Goal: Navigation & Orientation: Find specific page/section

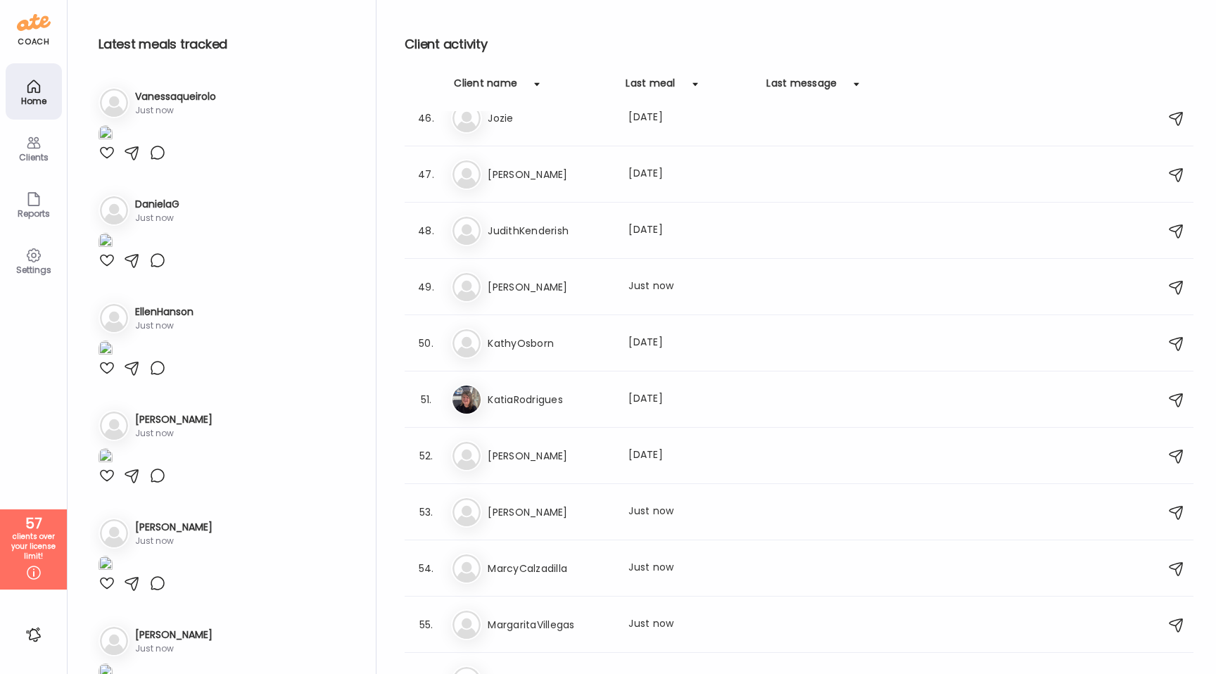
scroll to position [2588, 0]
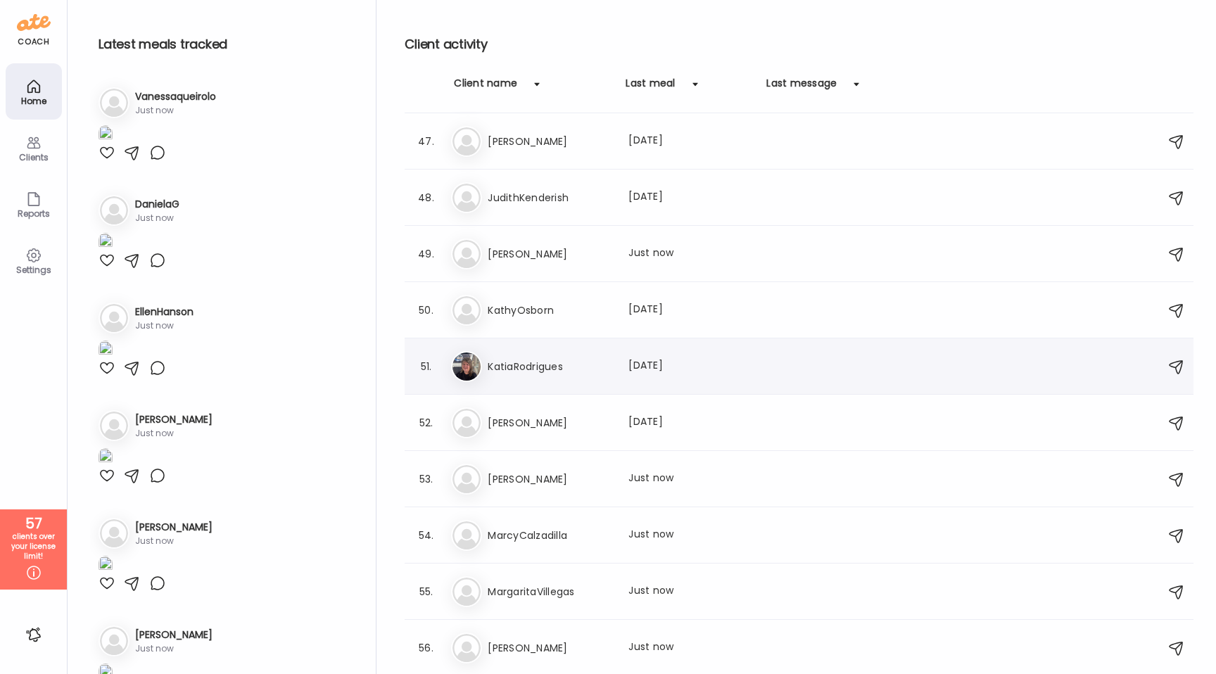
click at [536, 350] on div "51. Ka KatiaRodrigues Last meal: [DATE]" at bounding box center [799, 367] width 789 height 56
click at [520, 360] on h3 "KatiaRodrigues" at bounding box center [550, 366] width 124 height 17
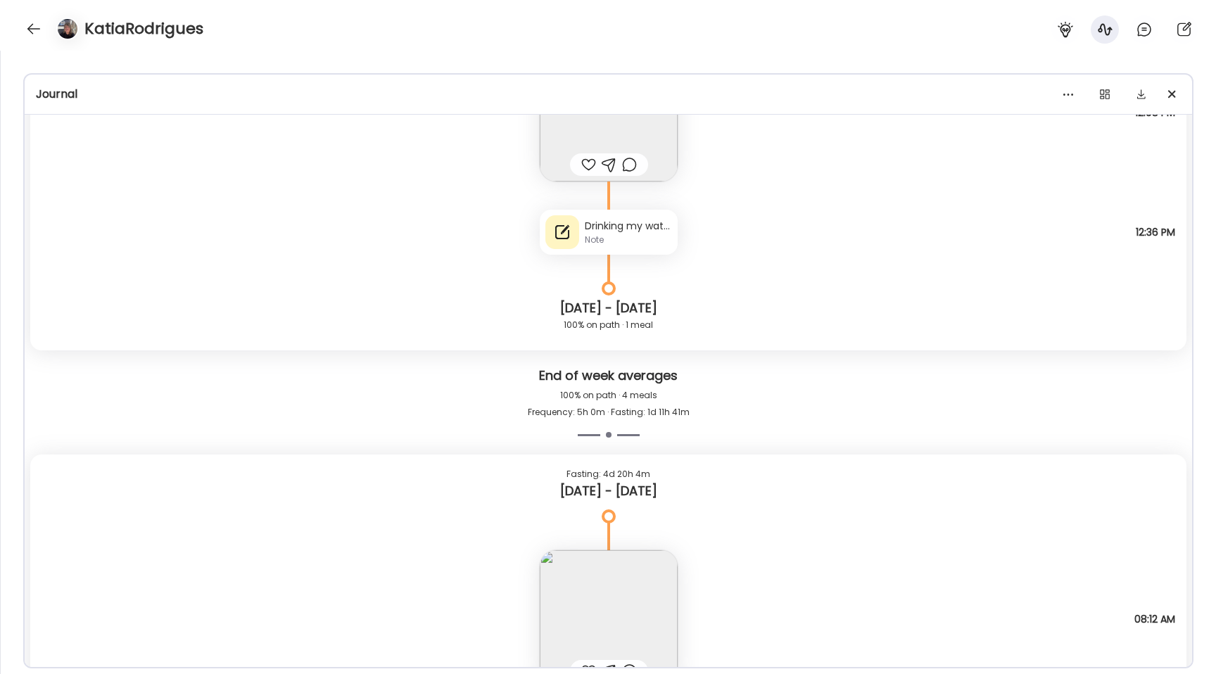
scroll to position [3240, 0]
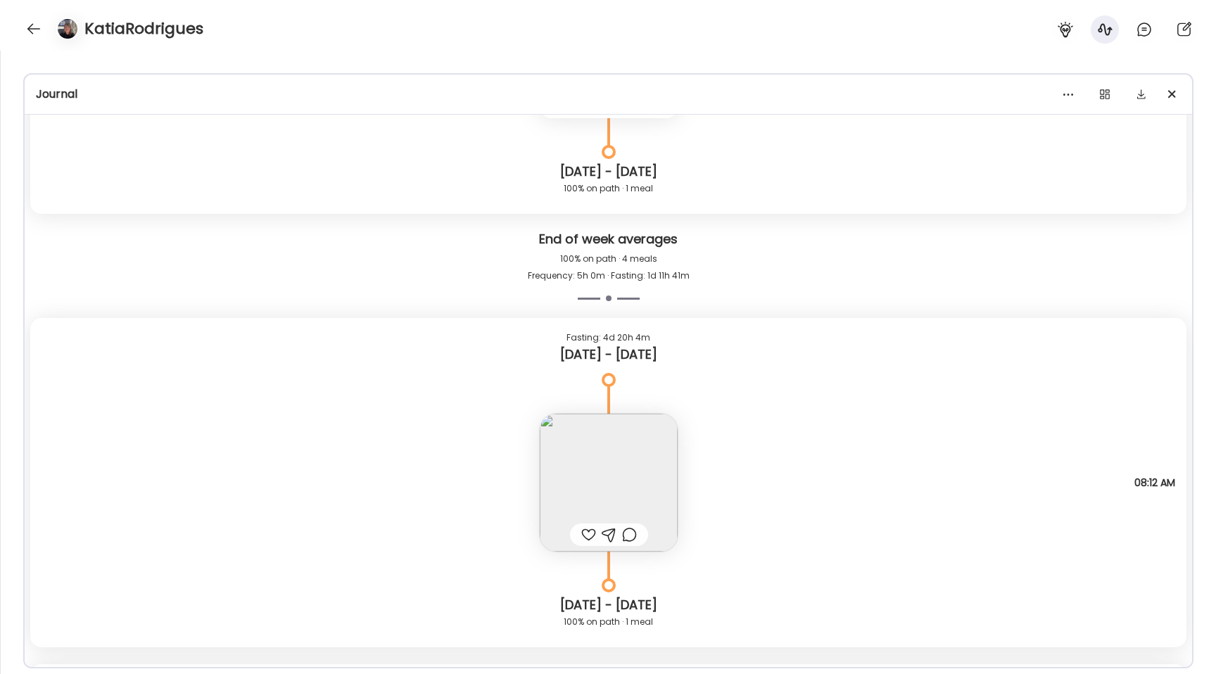
click at [590, 460] on img at bounding box center [609, 483] width 138 height 138
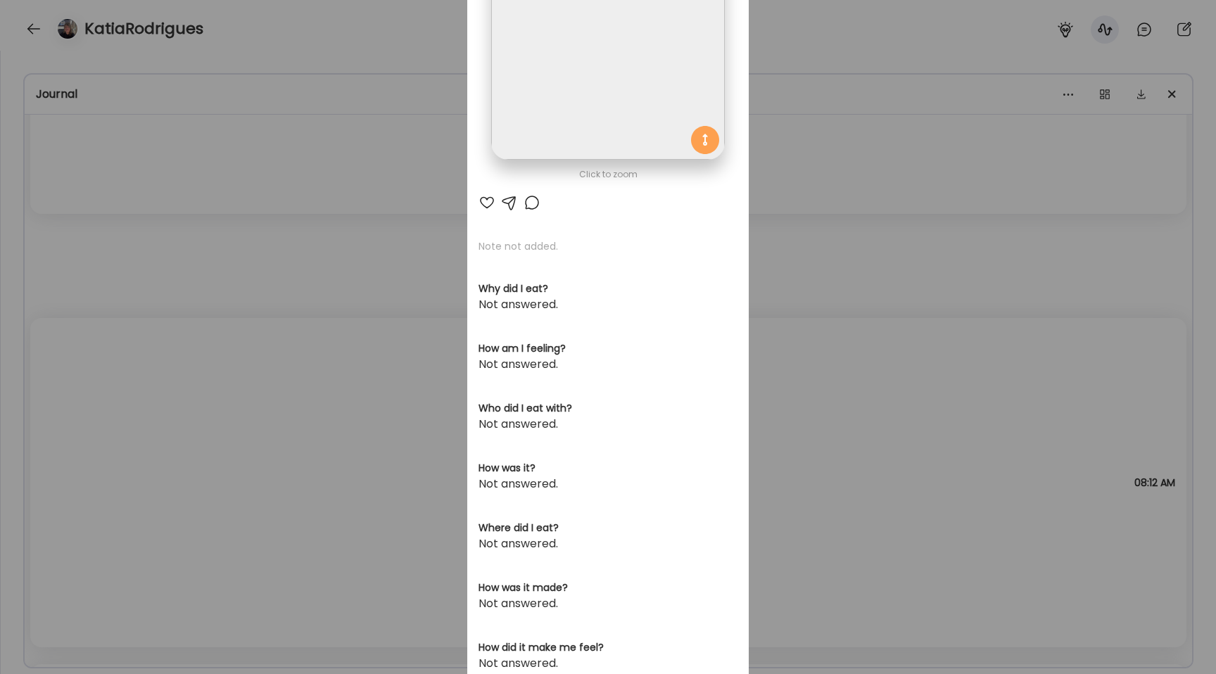
click at [589, 135] on img at bounding box center [607, 43] width 233 height 233
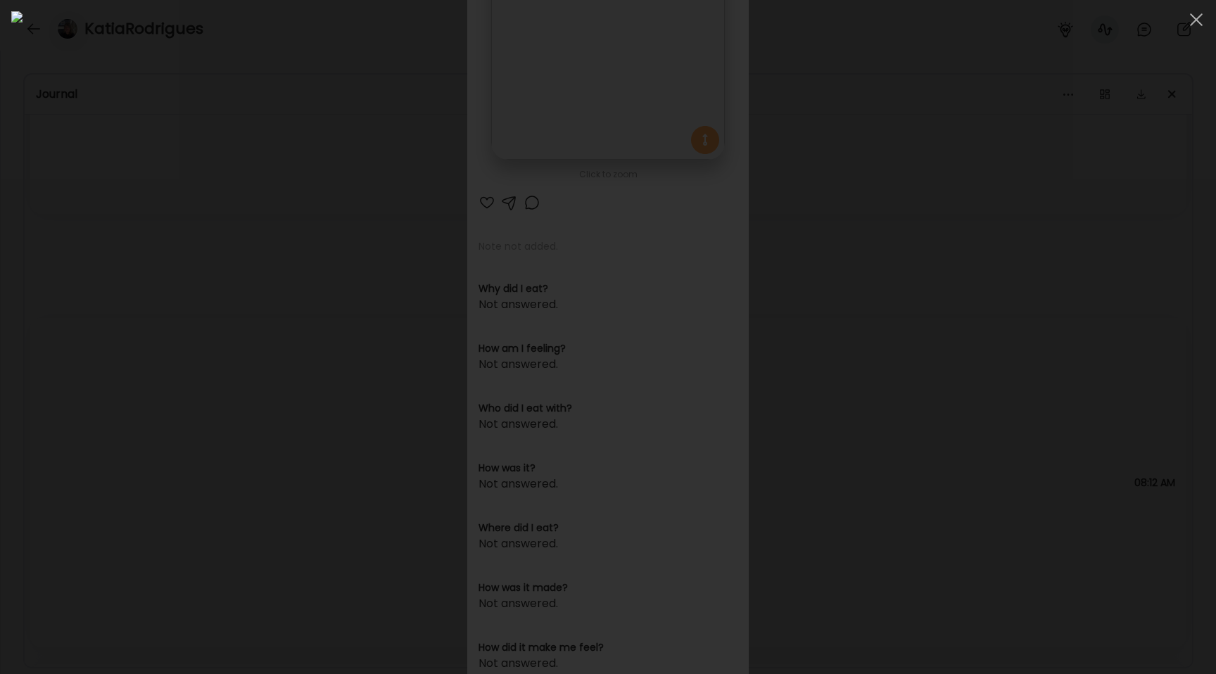
click at [213, 303] on div at bounding box center [608, 337] width 1194 height 652
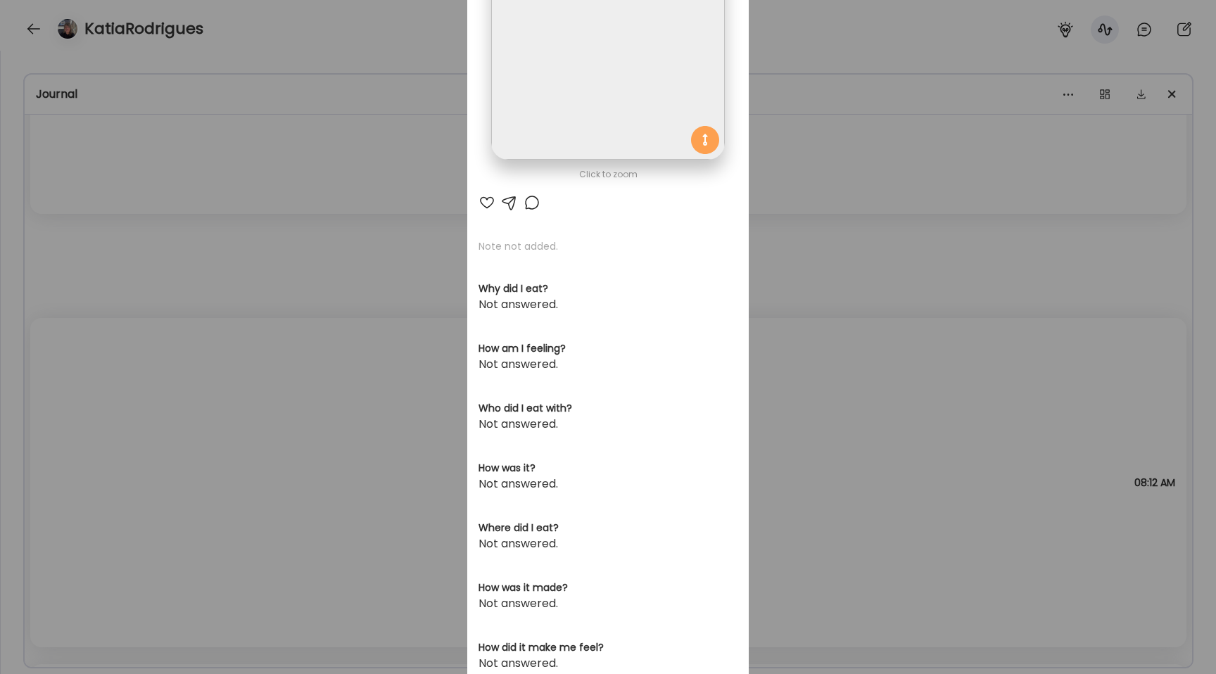
click at [213, 303] on div "Ate Coach Dashboard Wahoo! It’s official Take a moment to set up your Coach Pro…" at bounding box center [608, 337] width 1216 height 674
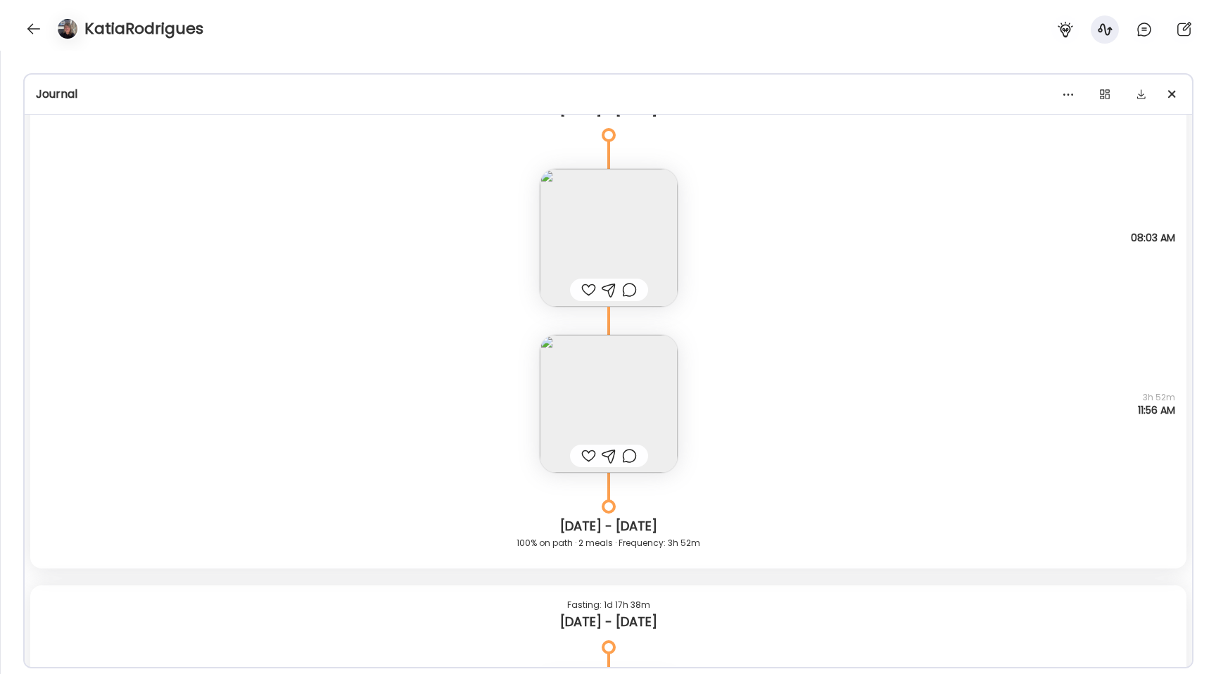
scroll to position [7055, 0]
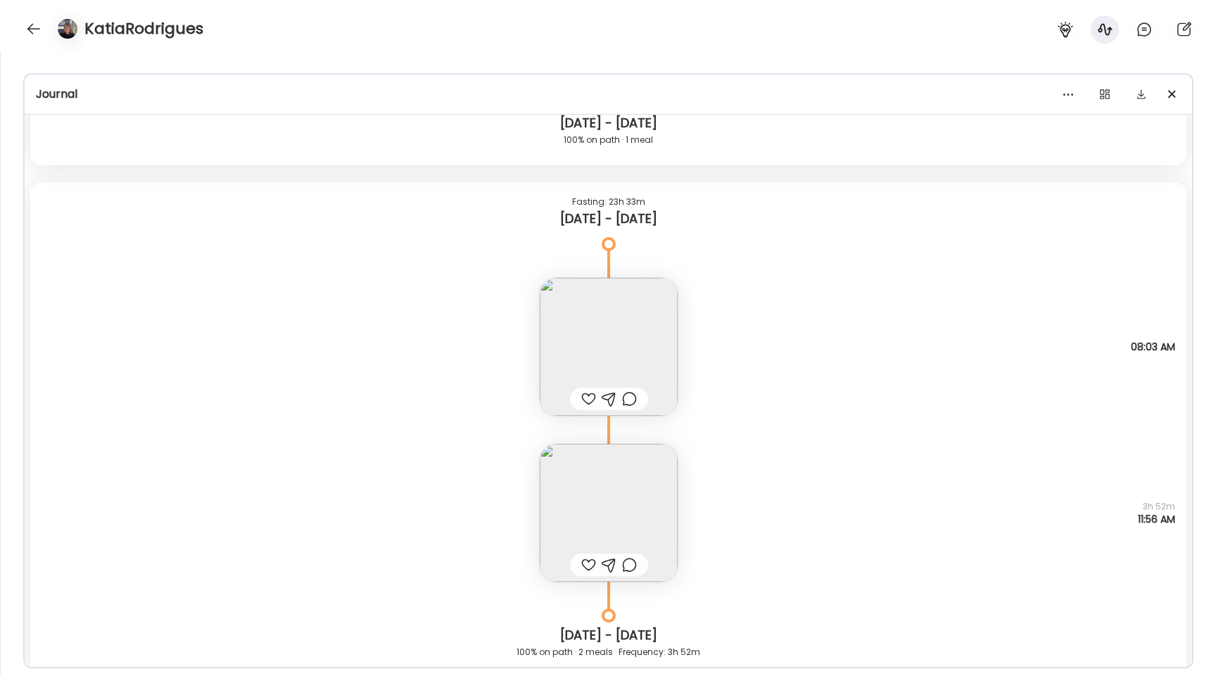
click at [589, 490] on img at bounding box center [609, 513] width 138 height 138
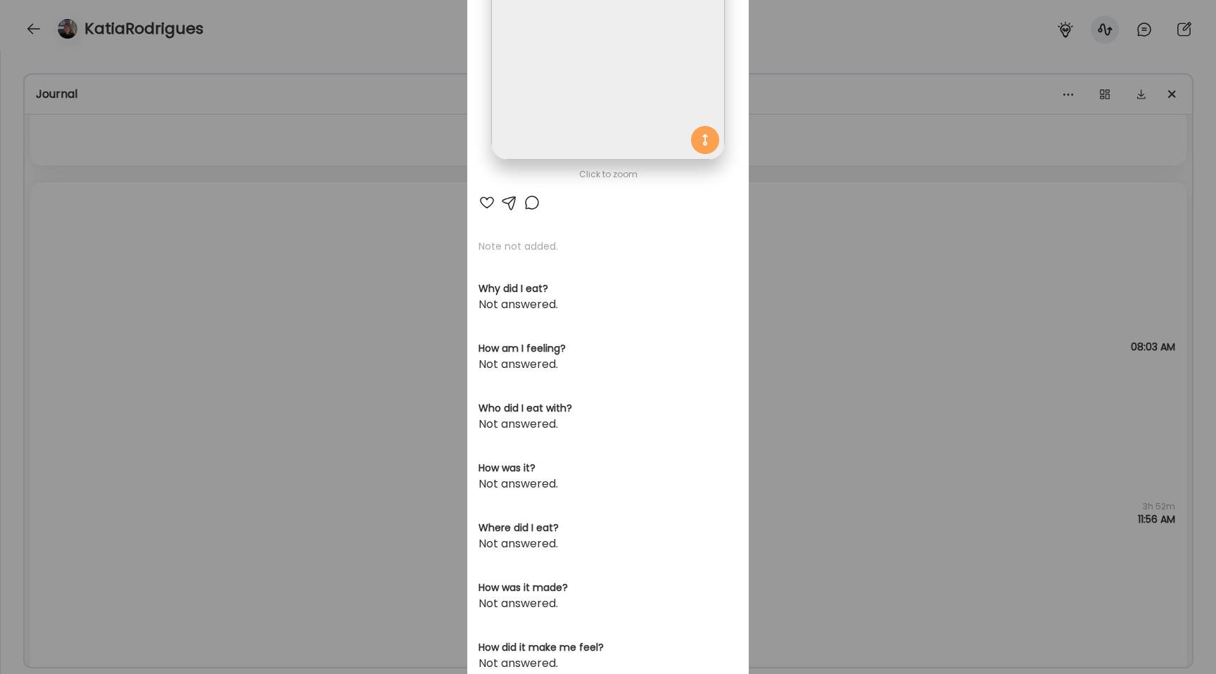
click at [554, 99] on img at bounding box center [607, 43] width 233 height 233
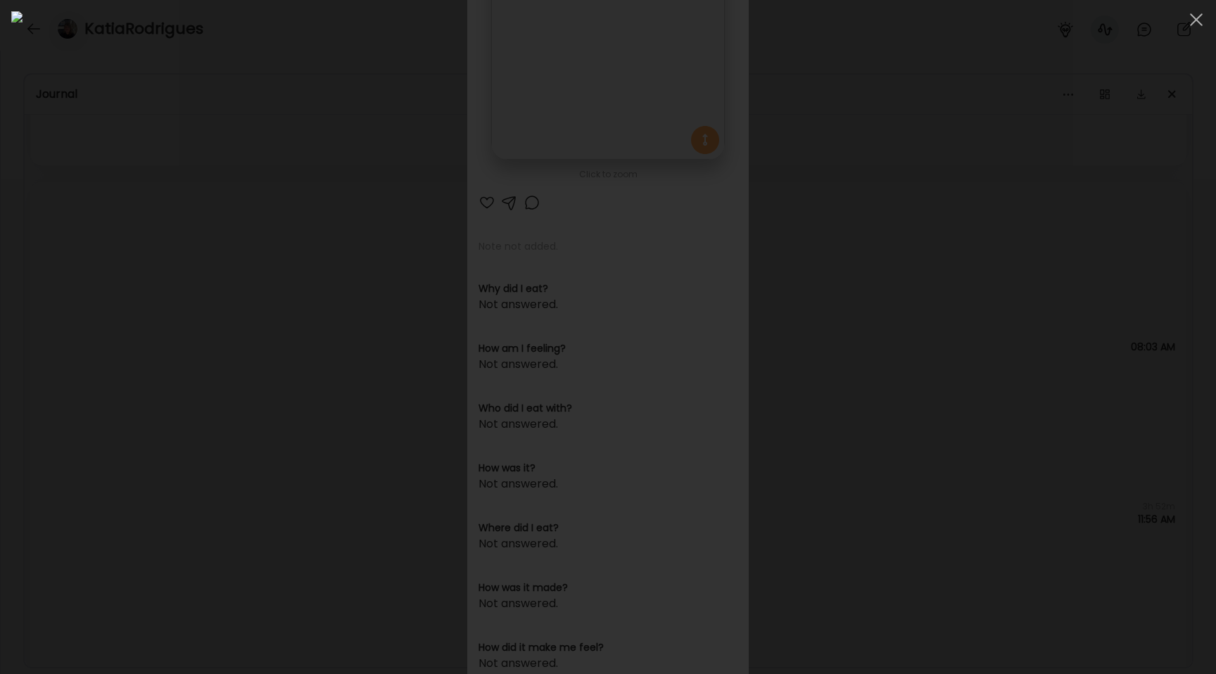
click at [250, 179] on div at bounding box center [608, 337] width 1194 height 652
click at [250, 179] on div "Ate Coach Dashboard Wahoo! It’s official Take a moment to set up your Coach Pro…" at bounding box center [608, 337] width 1216 height 674
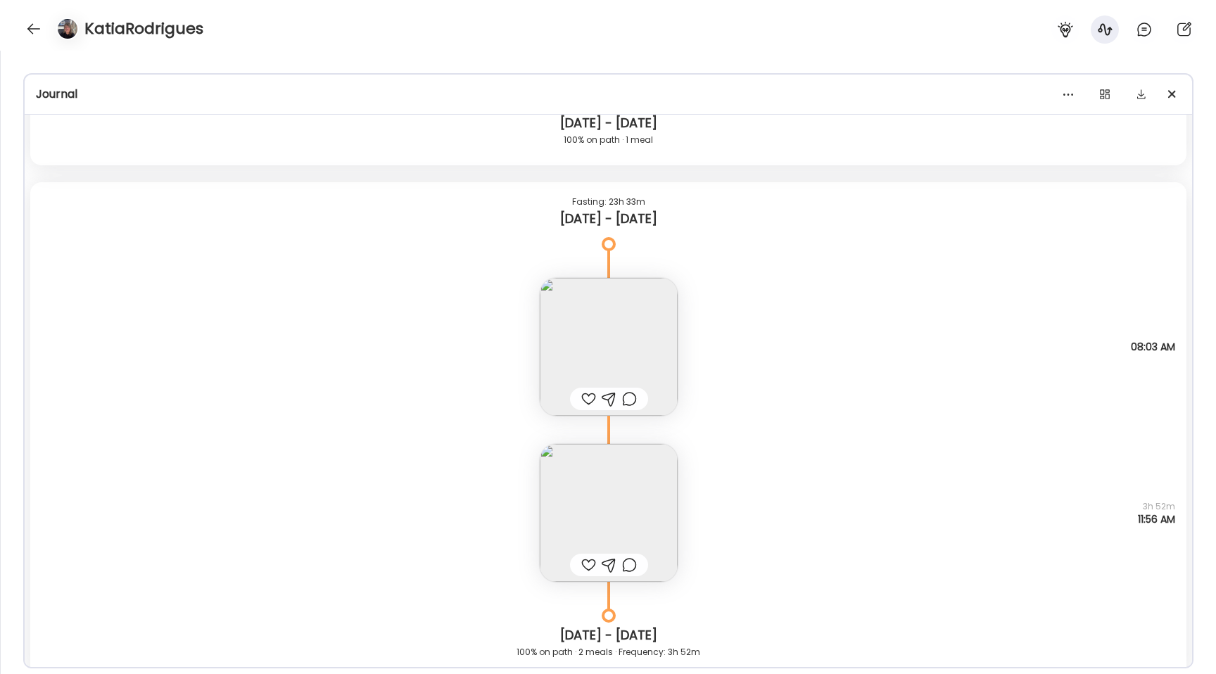
click at [586, 348] on img at bounding box center [609, 347] width 138 height 138
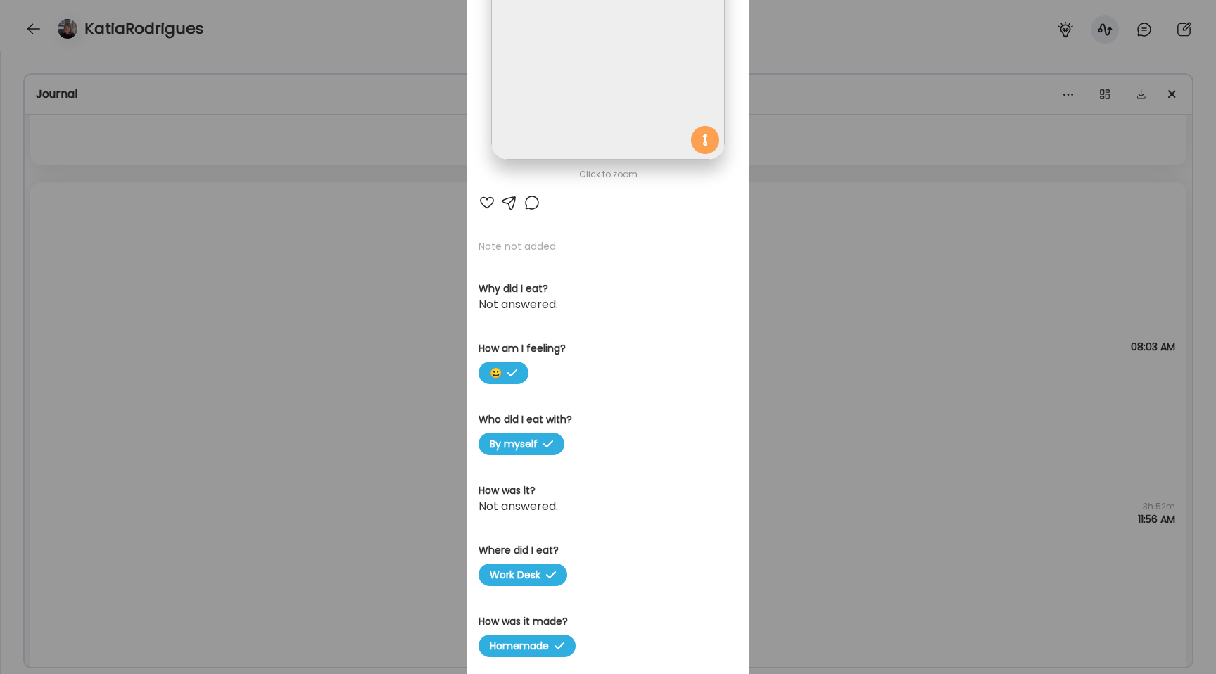
click at [553, 103] on img at bounding box center [607, 43] width 233 height 233
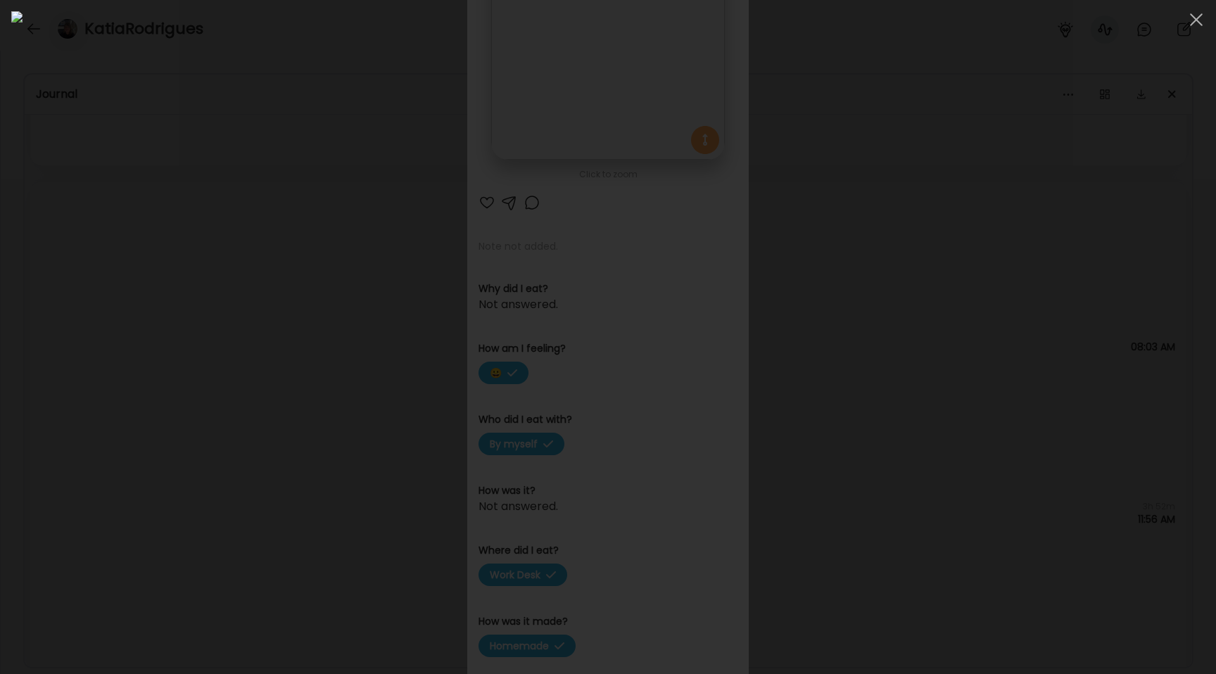
click at [164, 369] on div at bounding box center [608, 337] width 1194 height 652
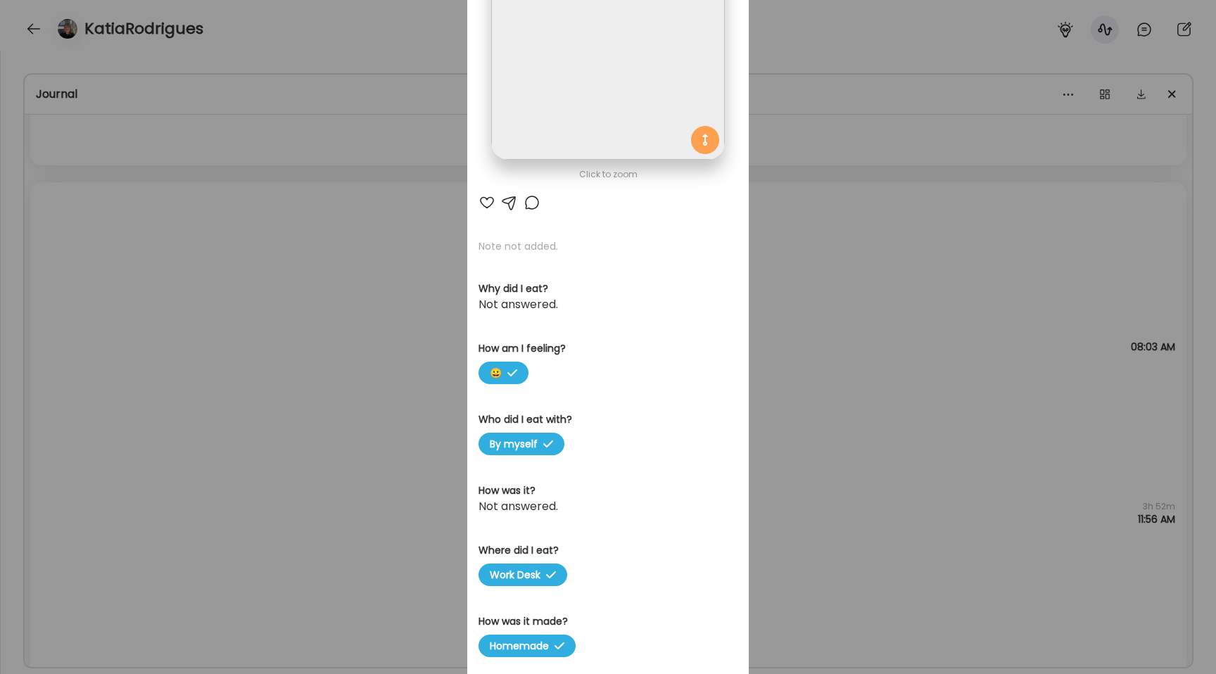
click at [164, 369] on div "Ate Coach Dashboard Wahoo! It’s official Take a moment to set up your Coach Pro…" at bounding box center [608, 337] width 1216 height 674
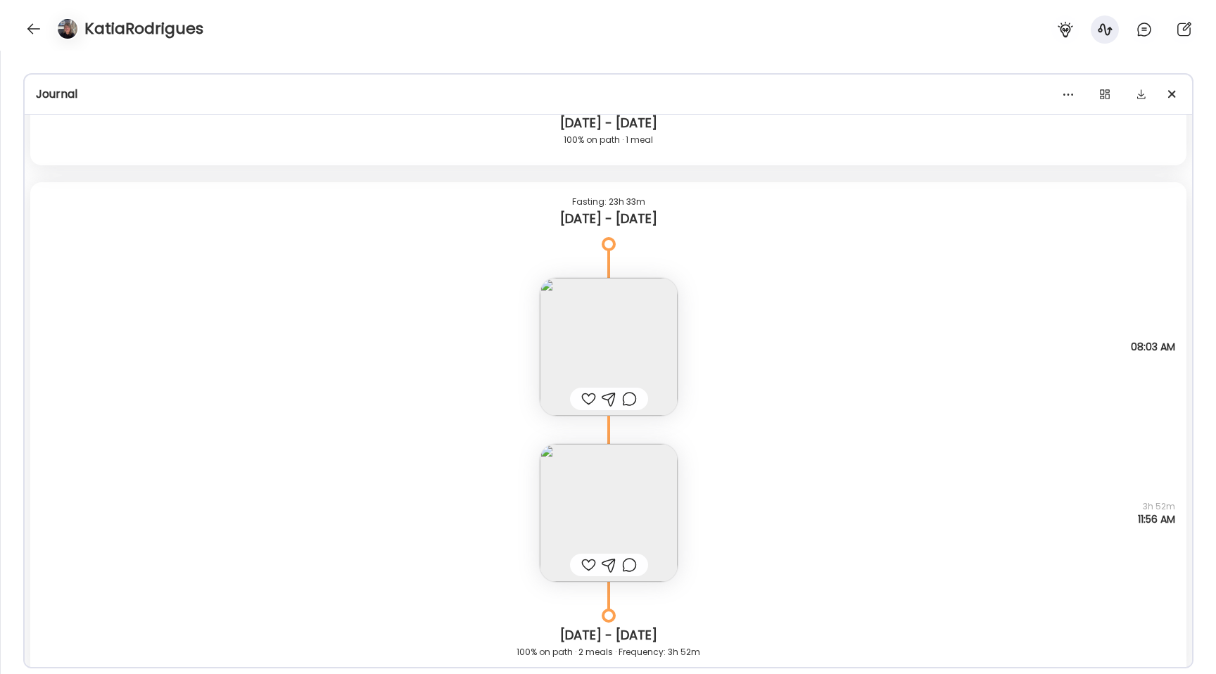
click at [576, 313] on img at bounding box center [609, 347] width 138 height 138
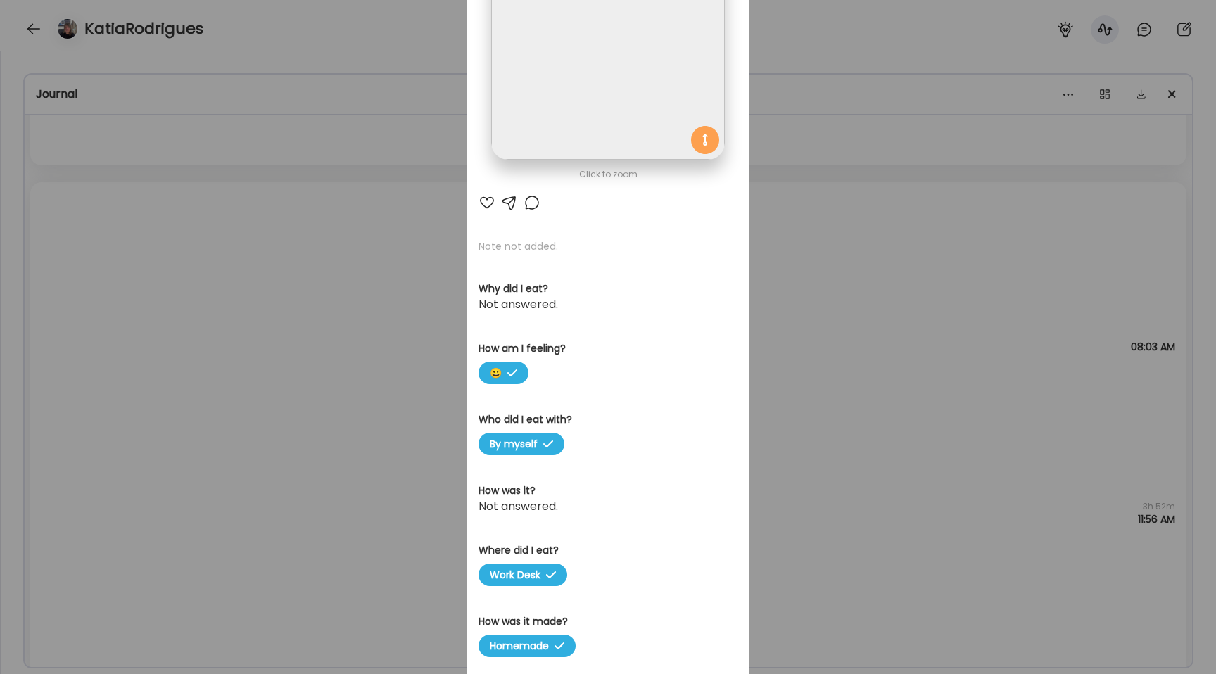
click at [600, 94] on img at bounding box center [607, 43] width 233 height 233
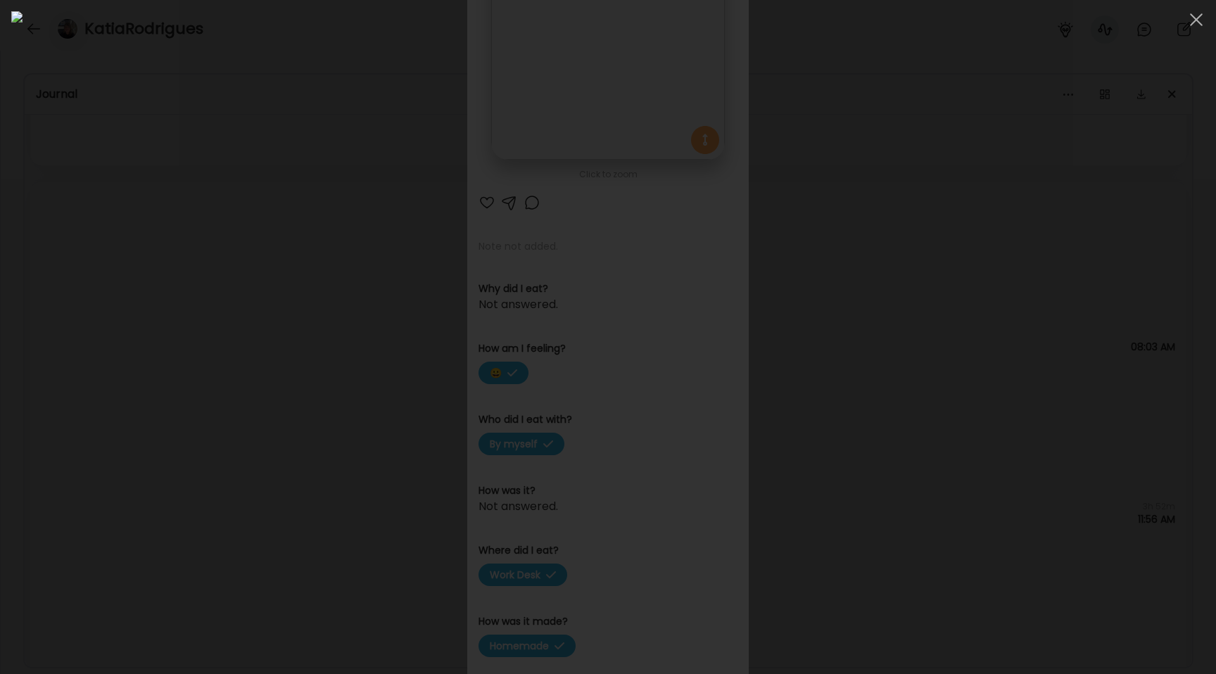
click at [234, 234] on div at bounding box center [608, 337] width 1194 height 652
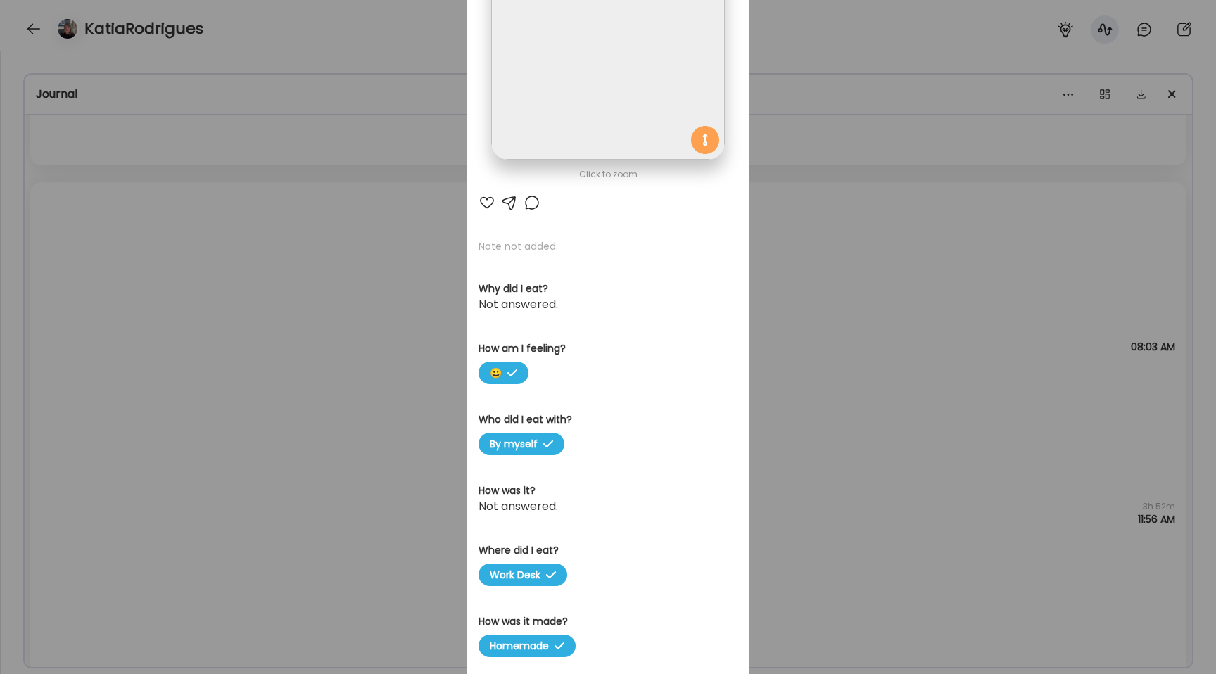
click at [234, 234] on div "Ate Coach Dashboard Wahoo! It’s official Take a moment to set up your Coach Pro…" at bounding box center [608, 337] width 1216 height 674
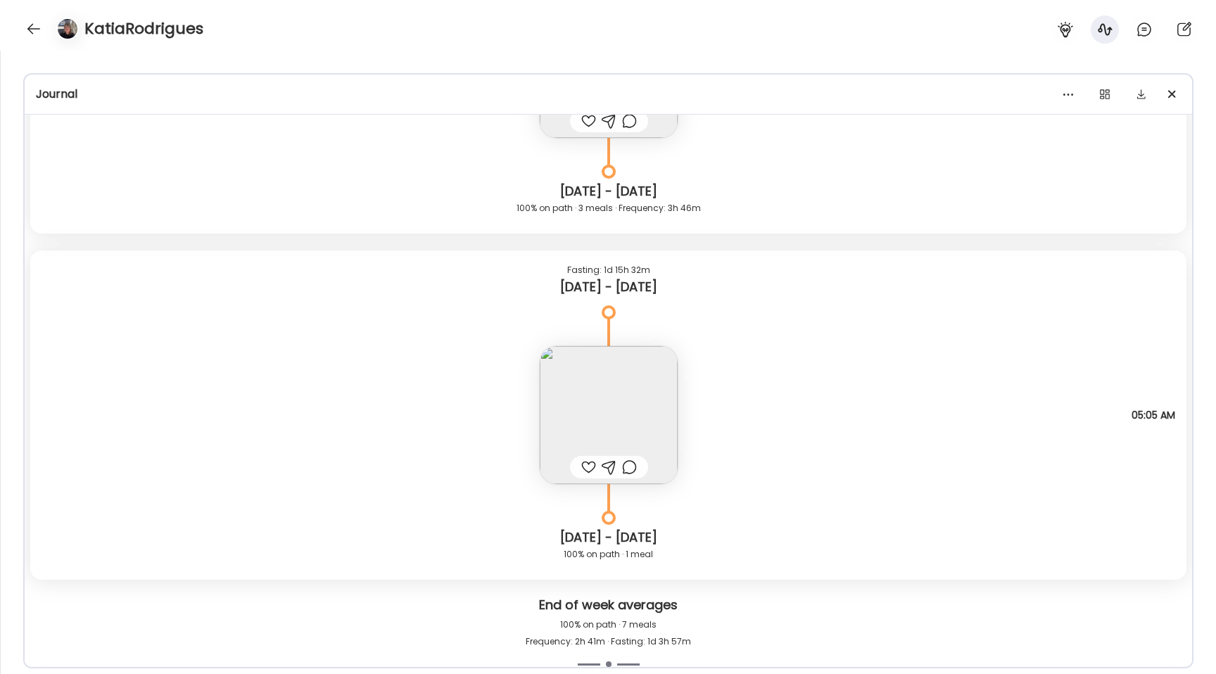
scroll to position [6170, 0]
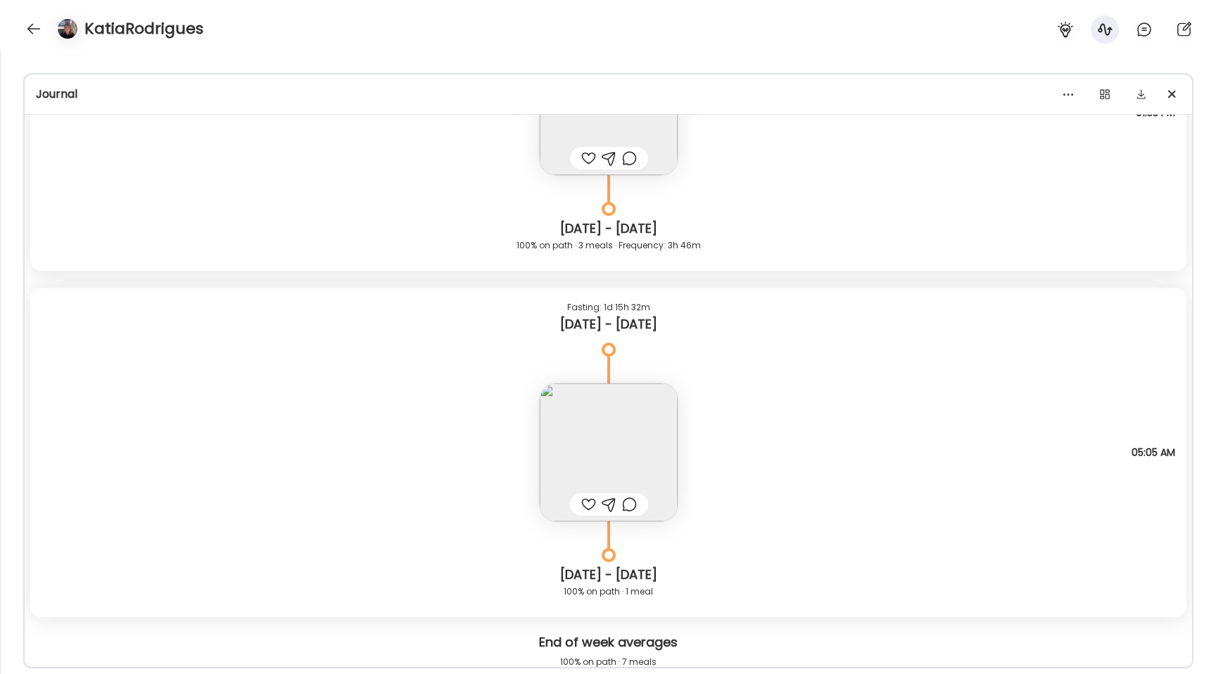
click at [583, 457] on img at bounding box center [609, 453] width 138 height 138
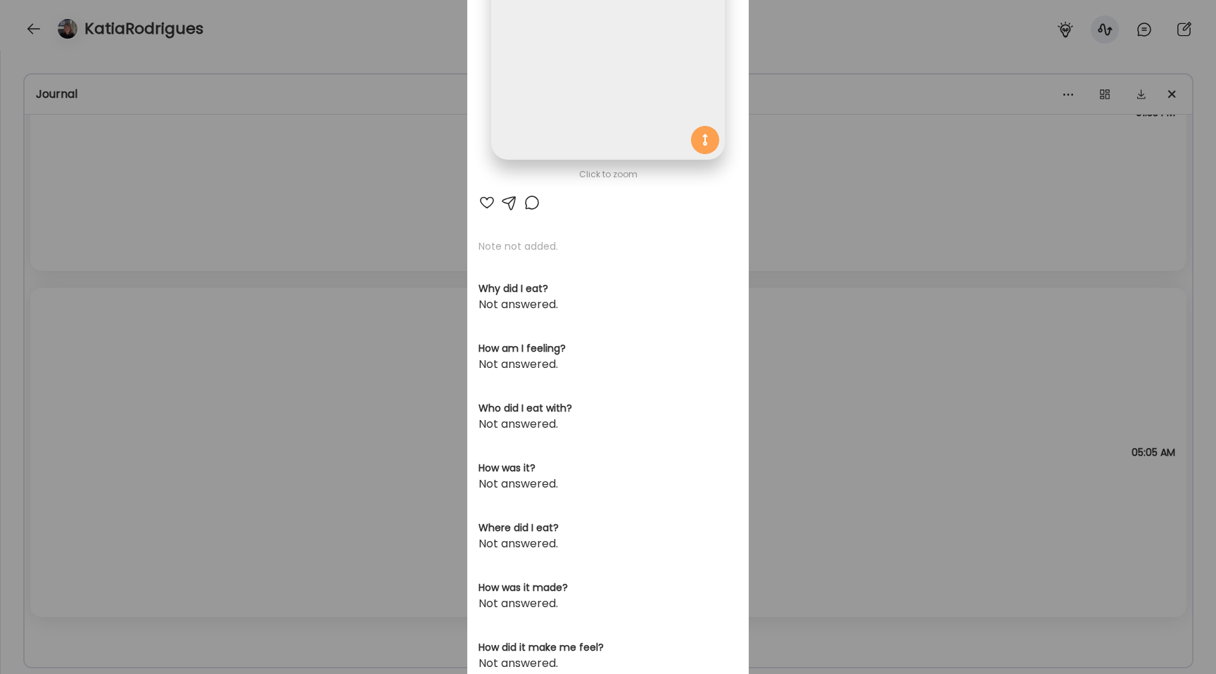
click at [540, 69] on img at bounding box center [607, 43] width 233 height 233
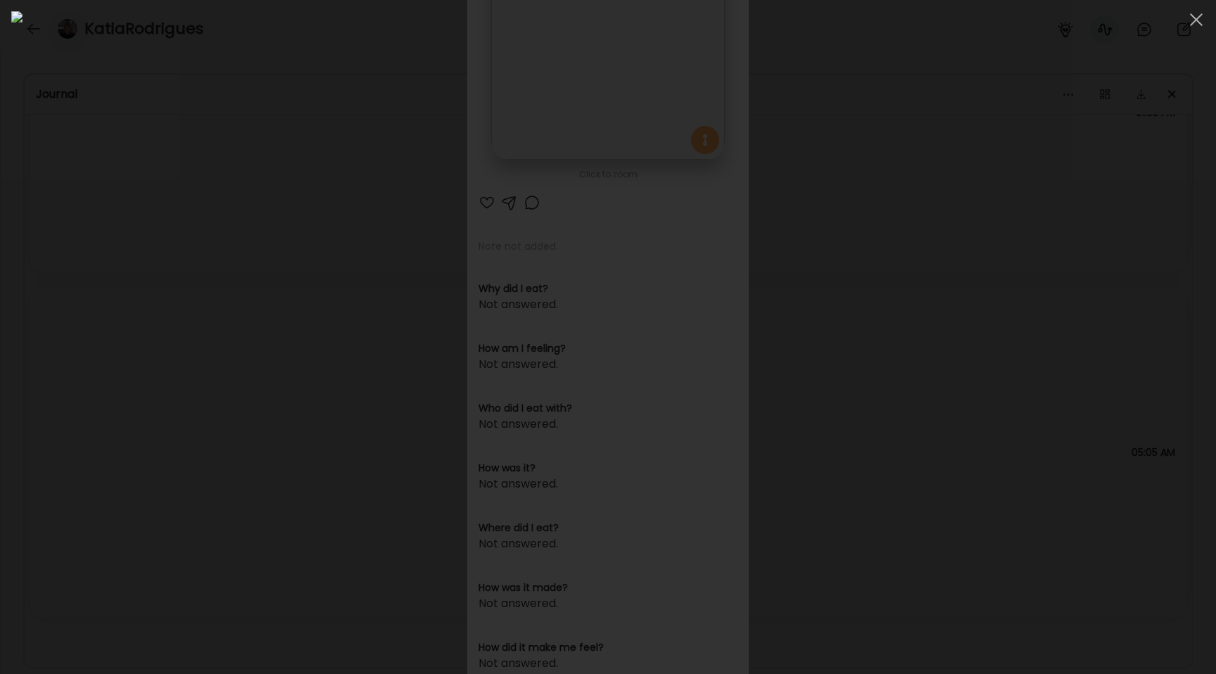
click at [210, 247] on div at bounding box center [608, 337] width 1194 height 652
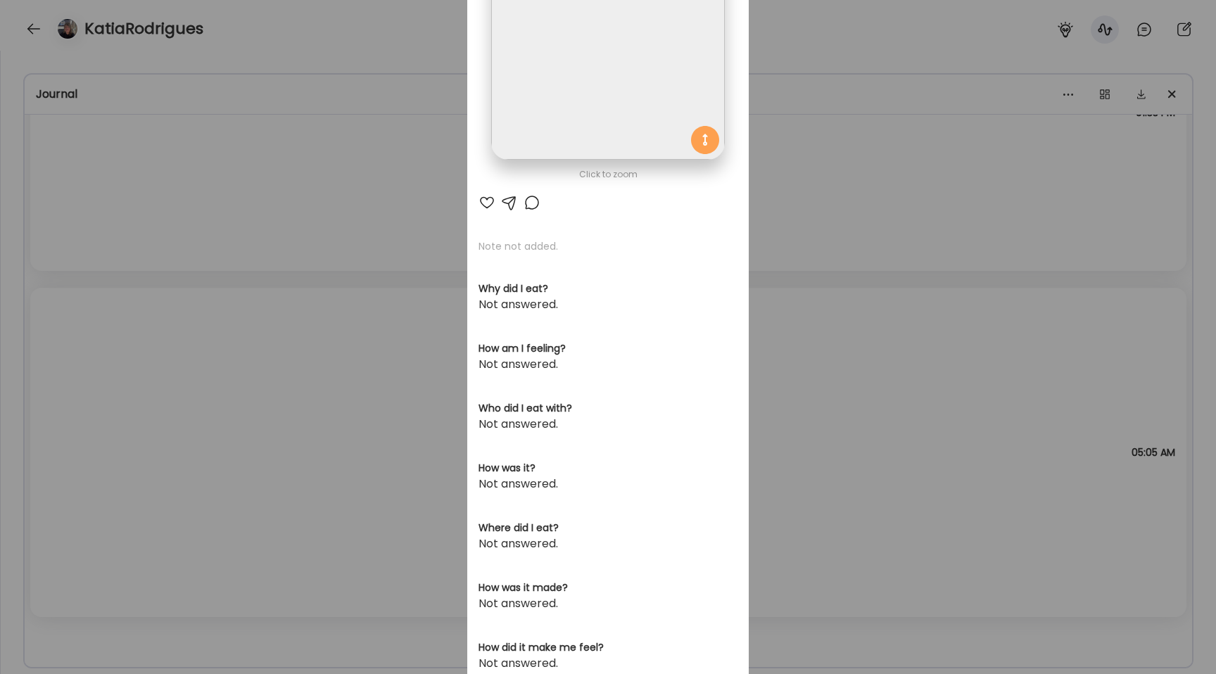
click at [210, 247] on div "Ate Coach Dashboard Wahoo! It’s official Take a moment to set up your Coach Pro…" at bounding box center [608, 337] width 1216 height 674
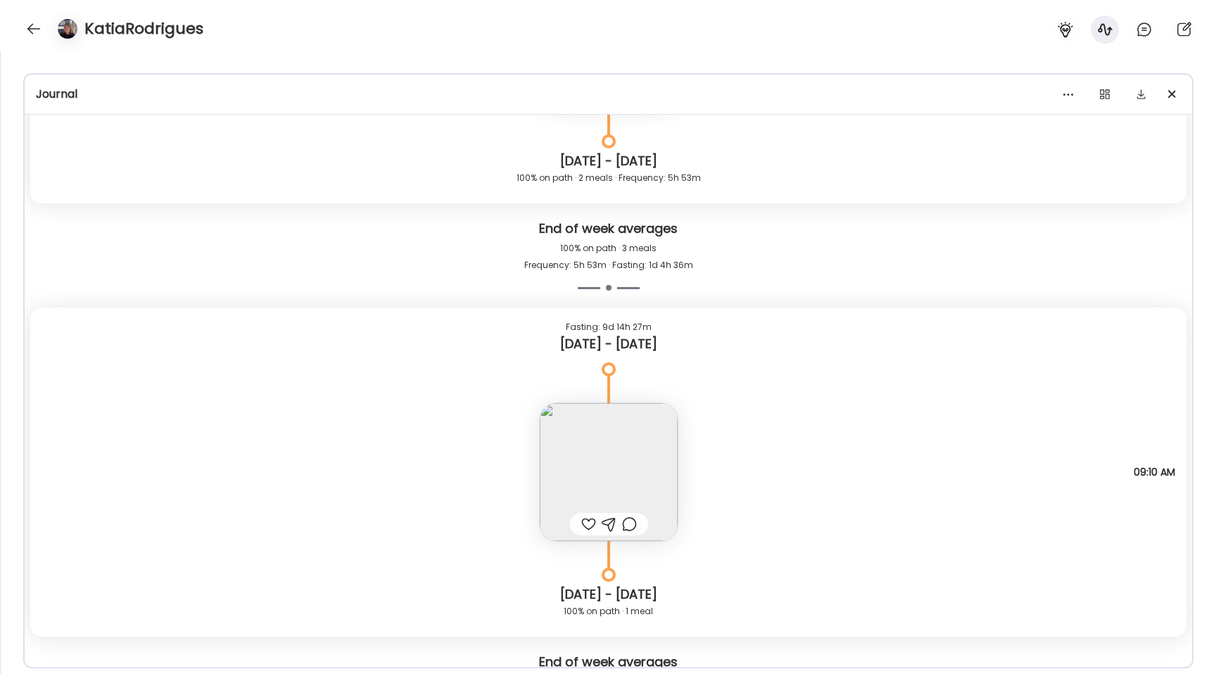
scroll to position [4190, 0]
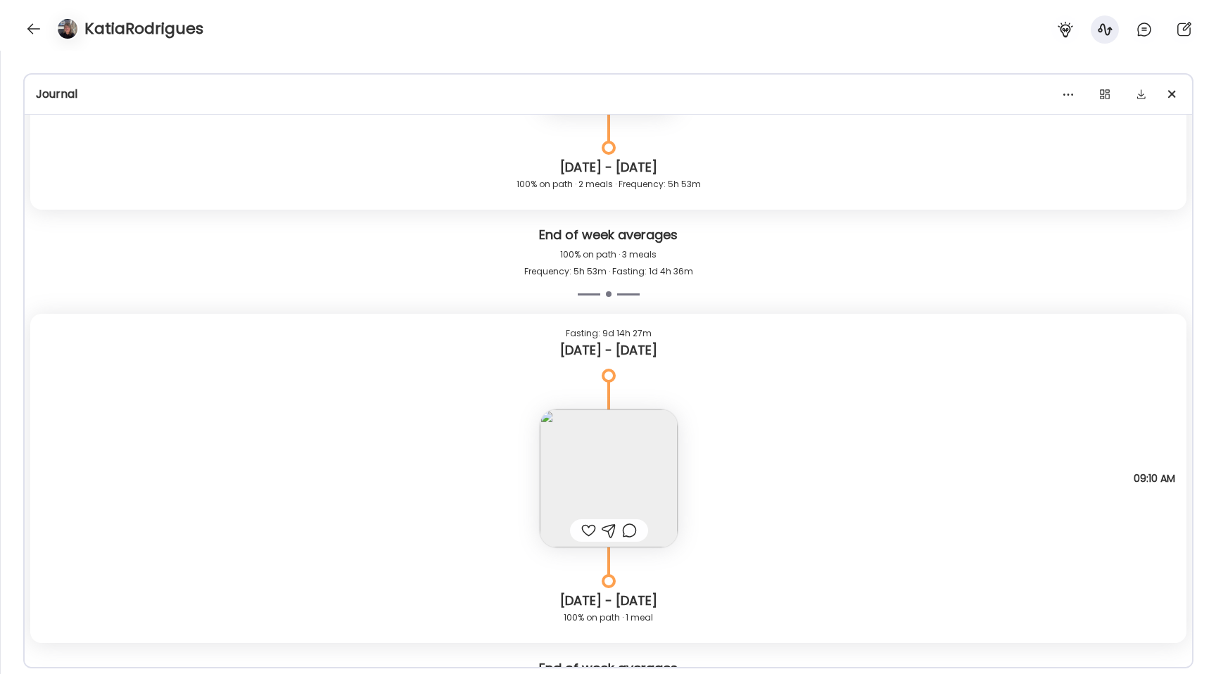
click at [574, 447] on img at bounding box center [609, 479] width 138 height 138
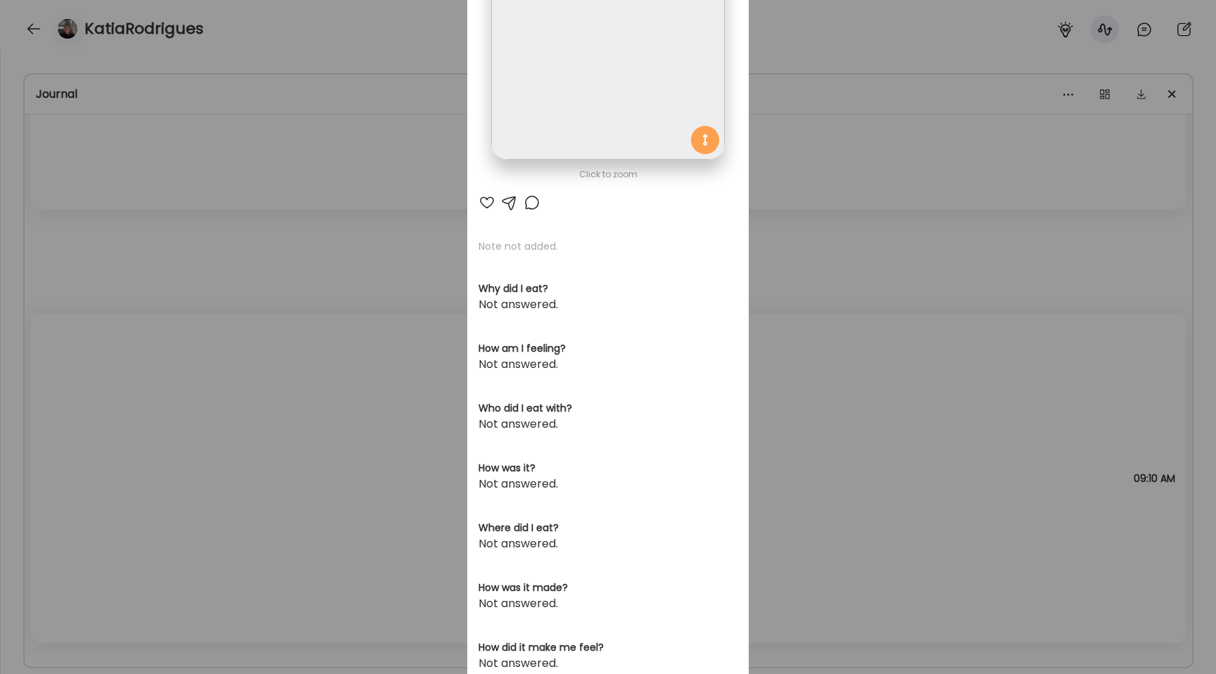
click at [541, 61] on img at bounding box center [607, 43] width 233 height 233
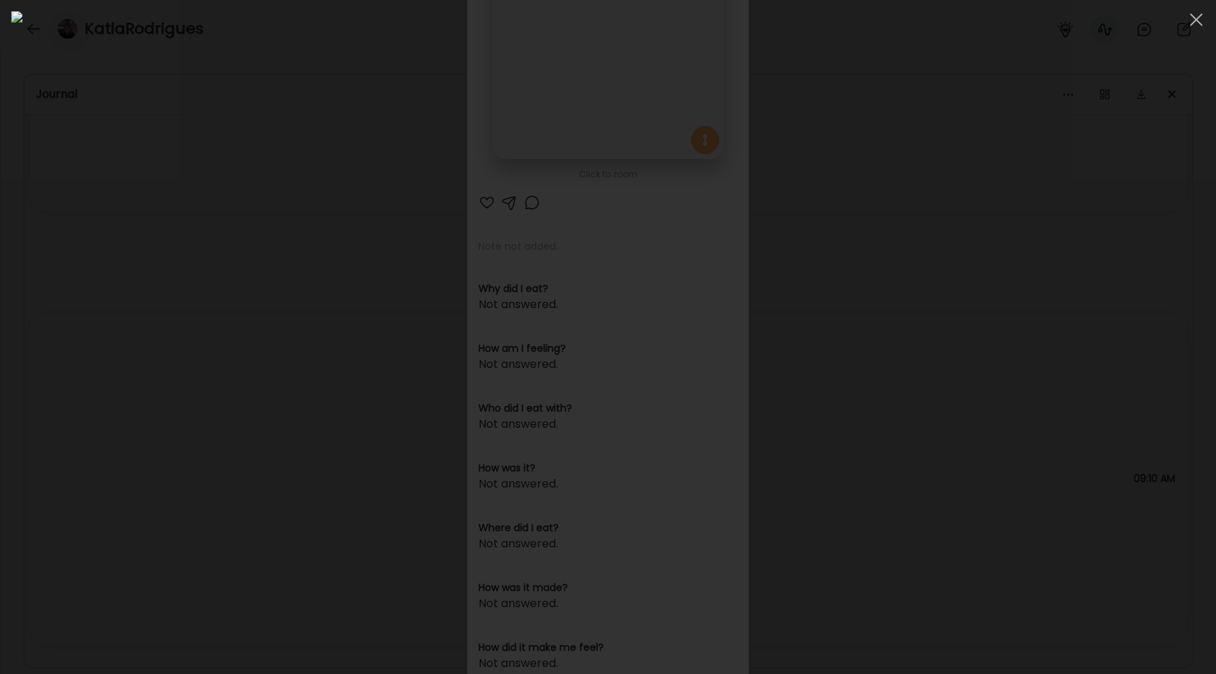
click at [203, 288] on div at bounding box center [608, 337] width 1194 height 652
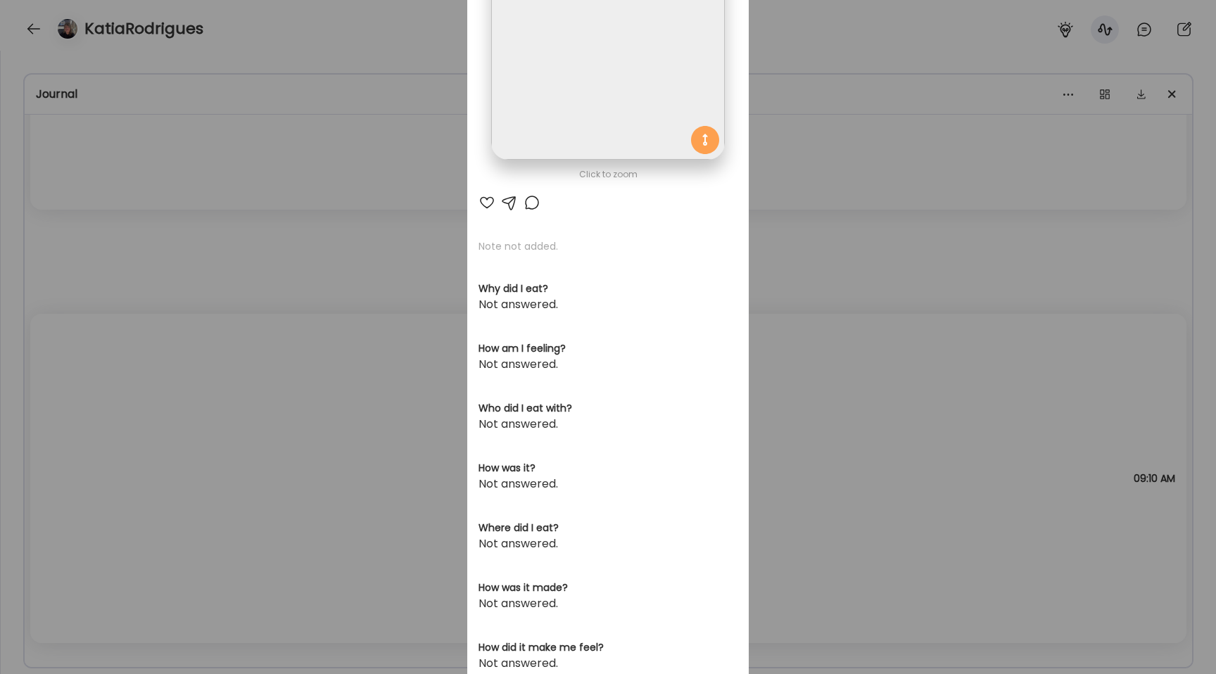
click at [203, 288] on div "Ate Coach Dashboard Wahoo! It’s official Take a moment to set up your Coach Pro…" at bounding box center [608, 337] width 1216 height 674
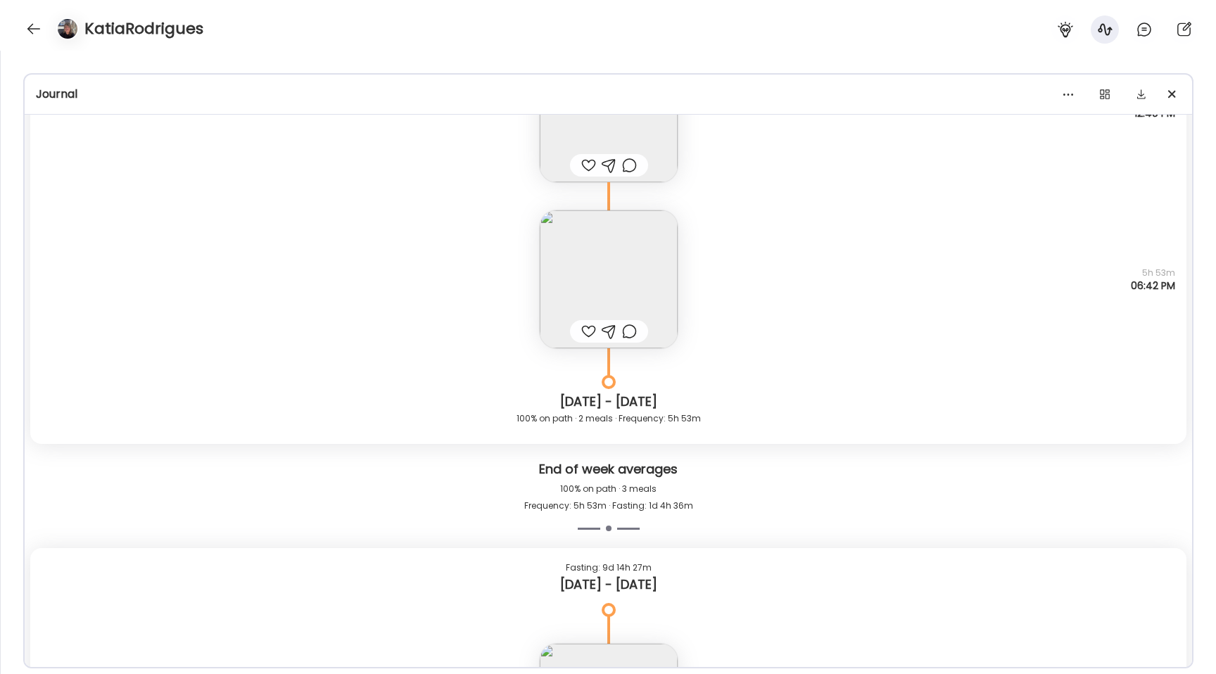
scroll to position [3768, 0]
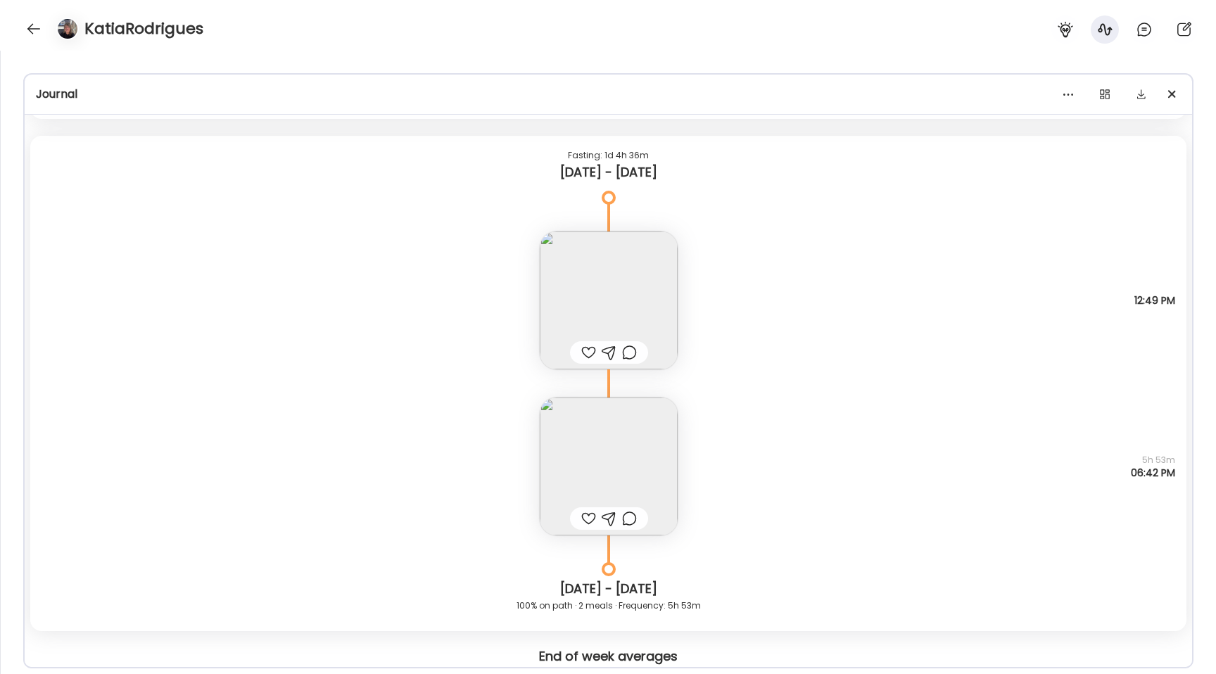
click at [561, 431] on img at bounding box center [609, 467] width 138 height 138
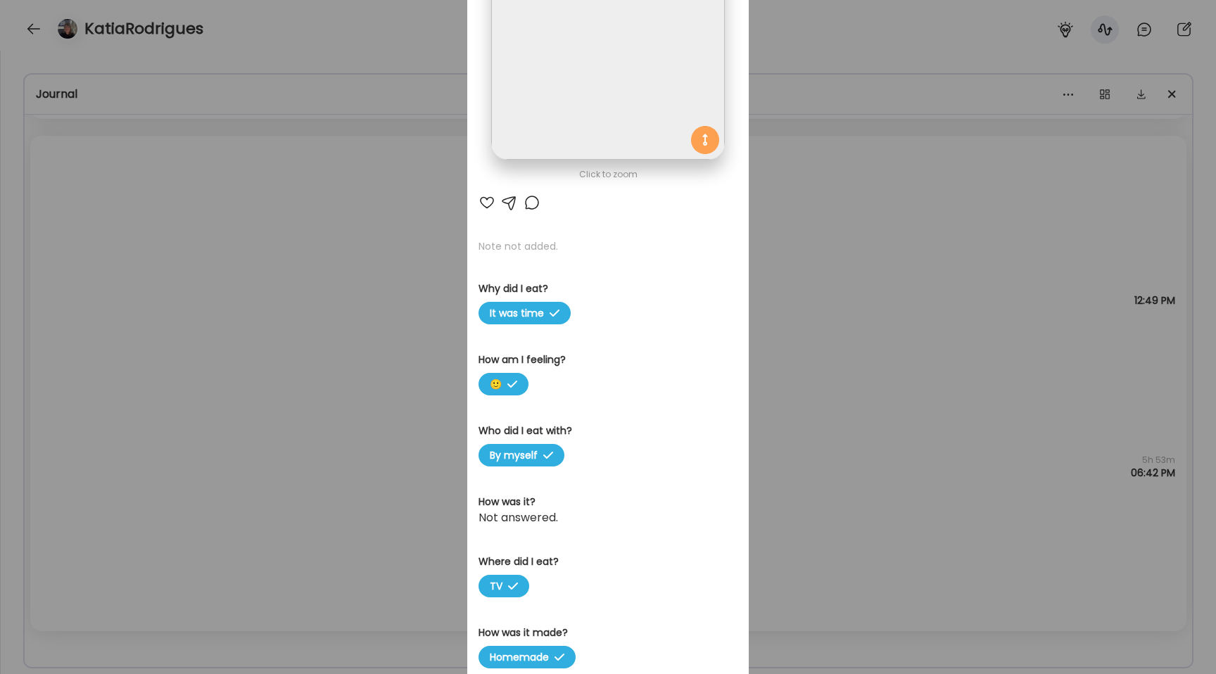
click at [563, 91] on img at bounding box center [607, 43] width 233 height 233
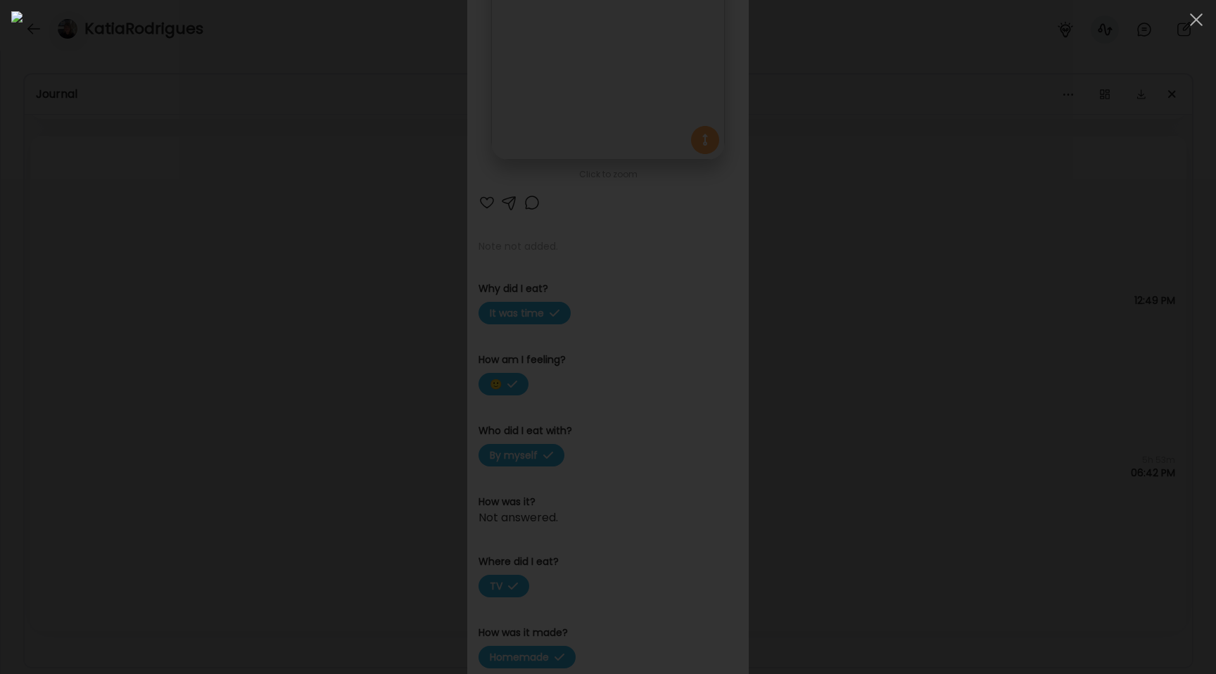
click at [194, 406] on div at bounding box center [608, 337] width 1194 height 652
click at [194, 406] on div "Ate Coach Dashboard Wahoo! It’s official Take a moment to set up your Coach Pro…" at bounding box center [608, 337] width 1216 height 674
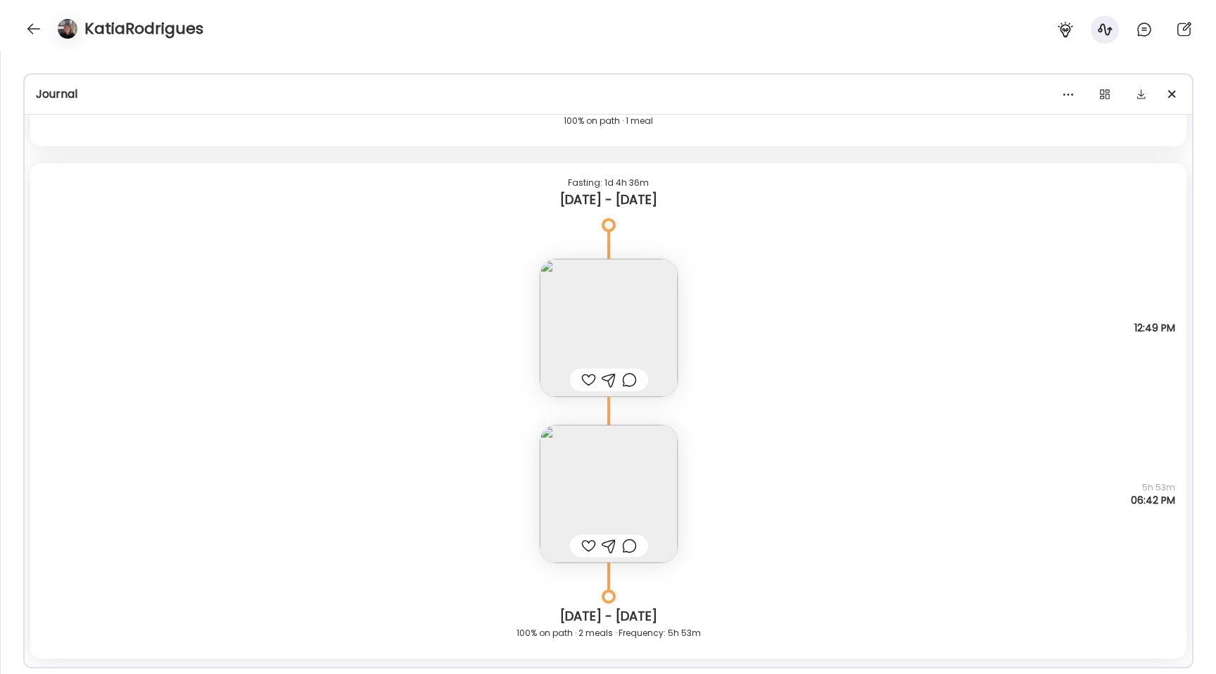
scroll to position [3747, 0]
click at [638, 291] on img at bounding box center [609, 322] width 138 height 138
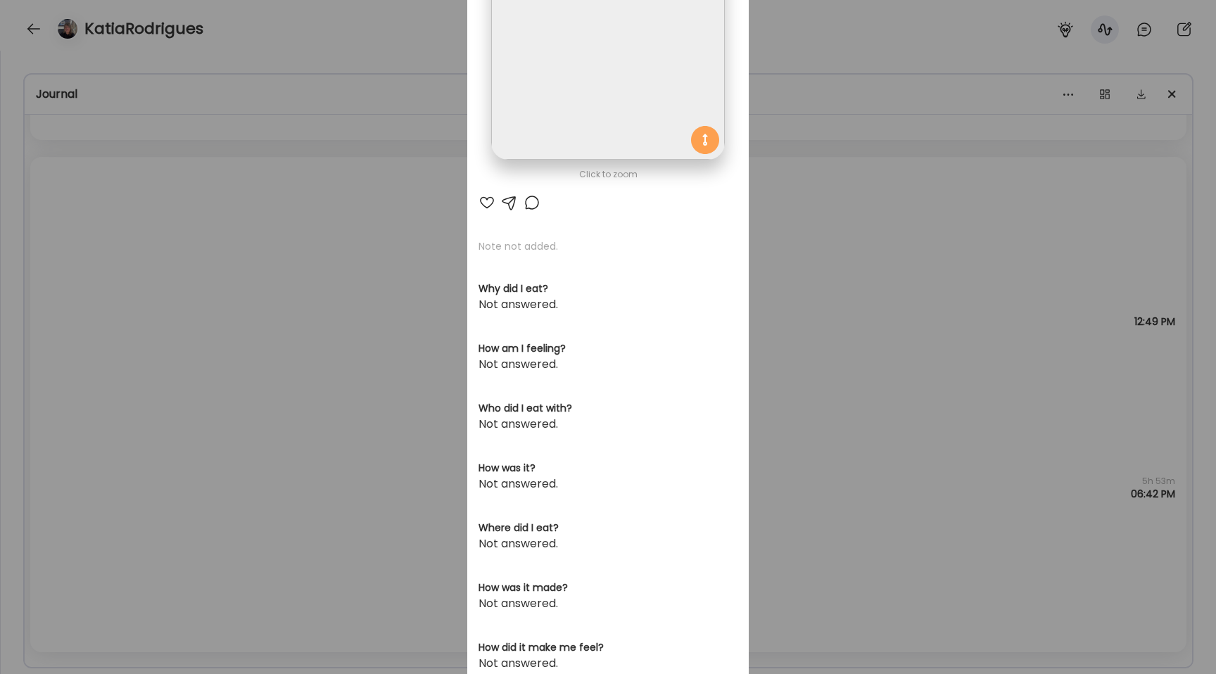
click at [596, 147] on img at bounding box center [607, 43] width 233 height 233
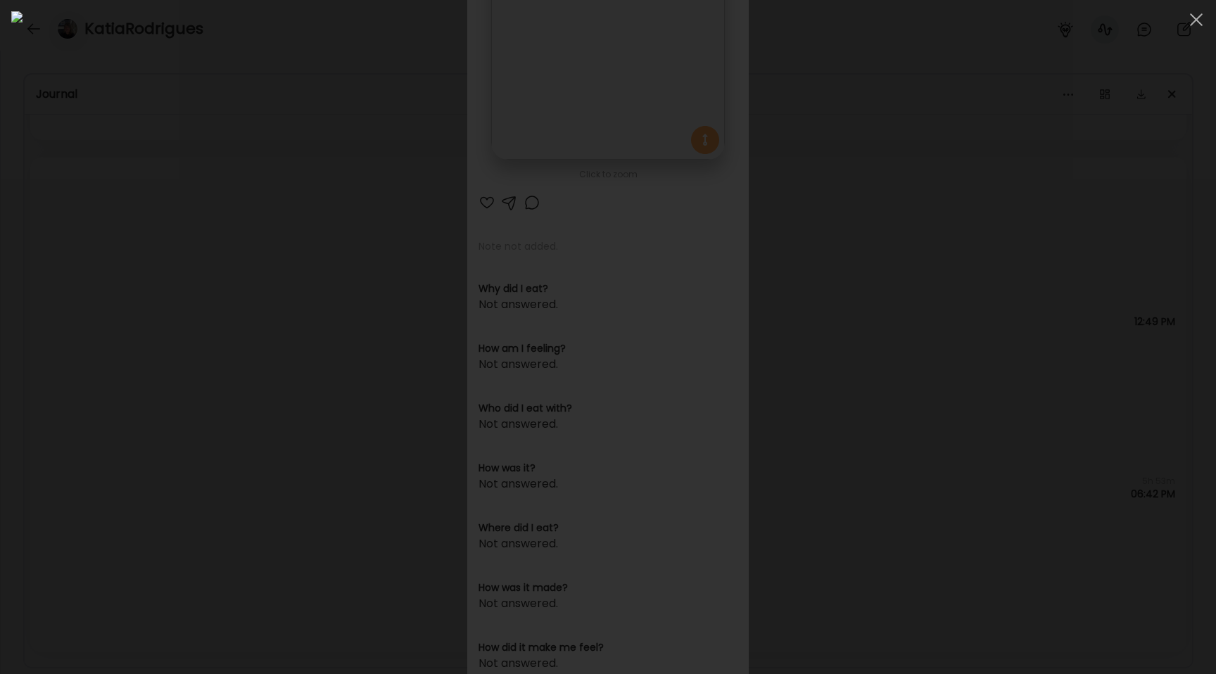
click at [222, 298] on div at bounding box center [608, 337] width 1194 height 652
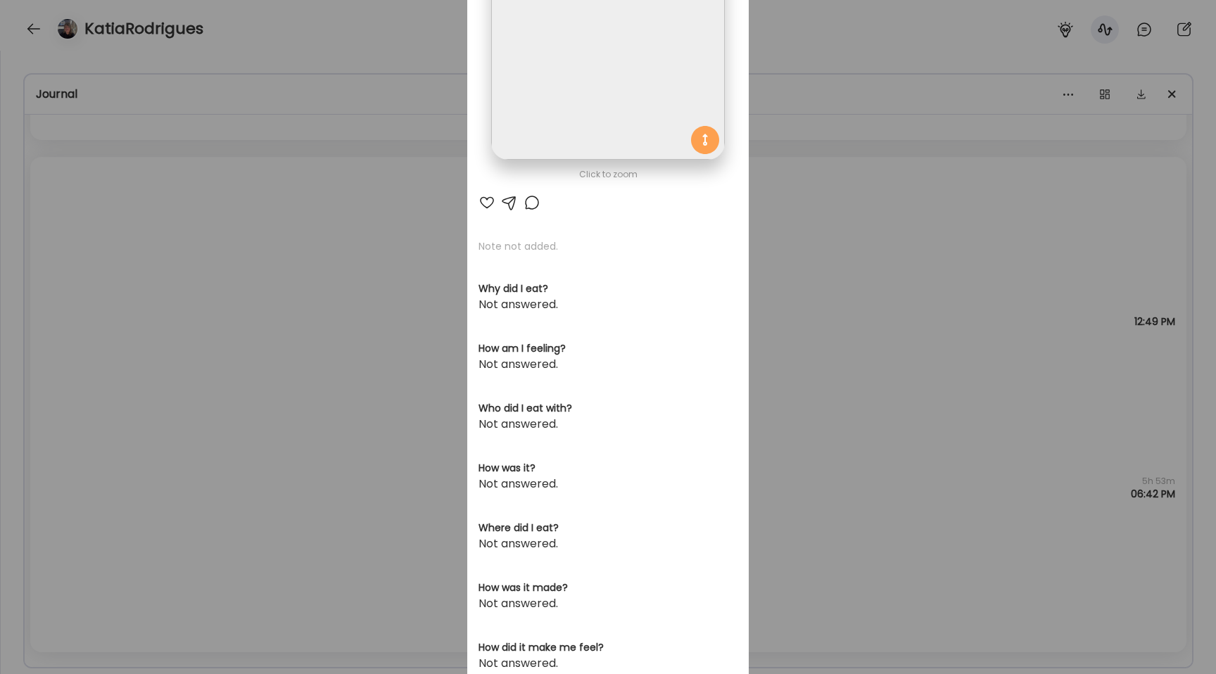
click at [222, 298] on div "Ate Coach Dashboard Wahoo! It’s official Take a moment to set up your Coach Pro…" at bounding box center [608, 337] width 1216 height 674
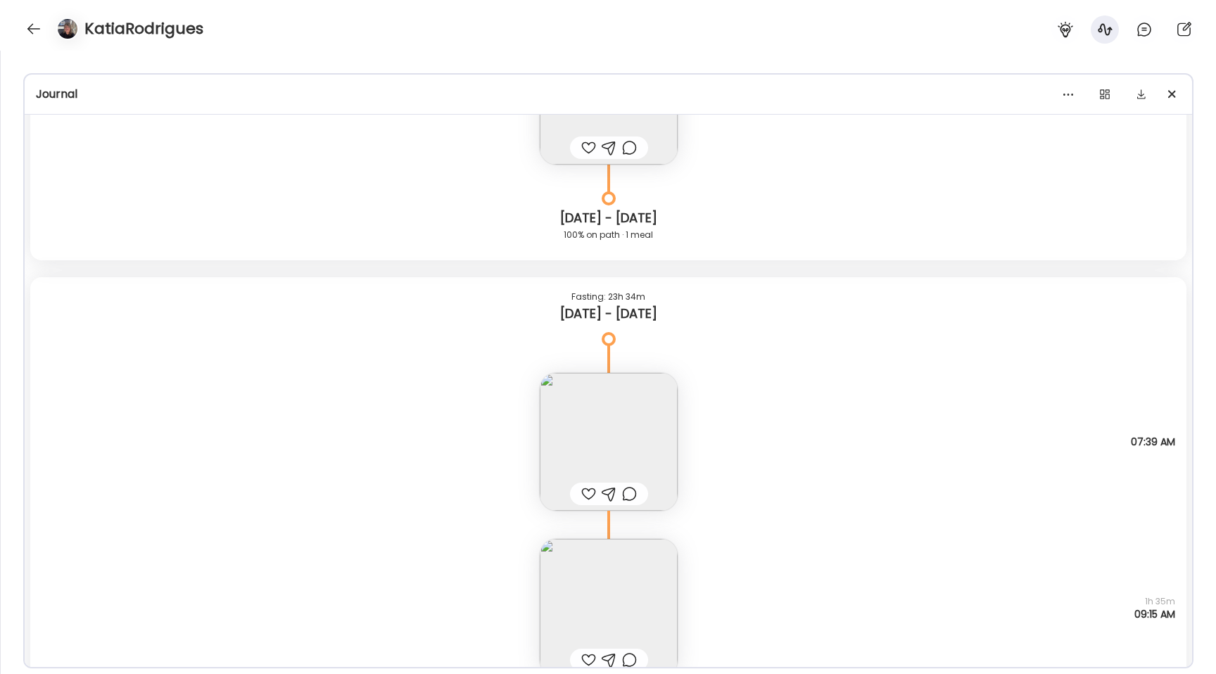
scroll to position [5067, 0]
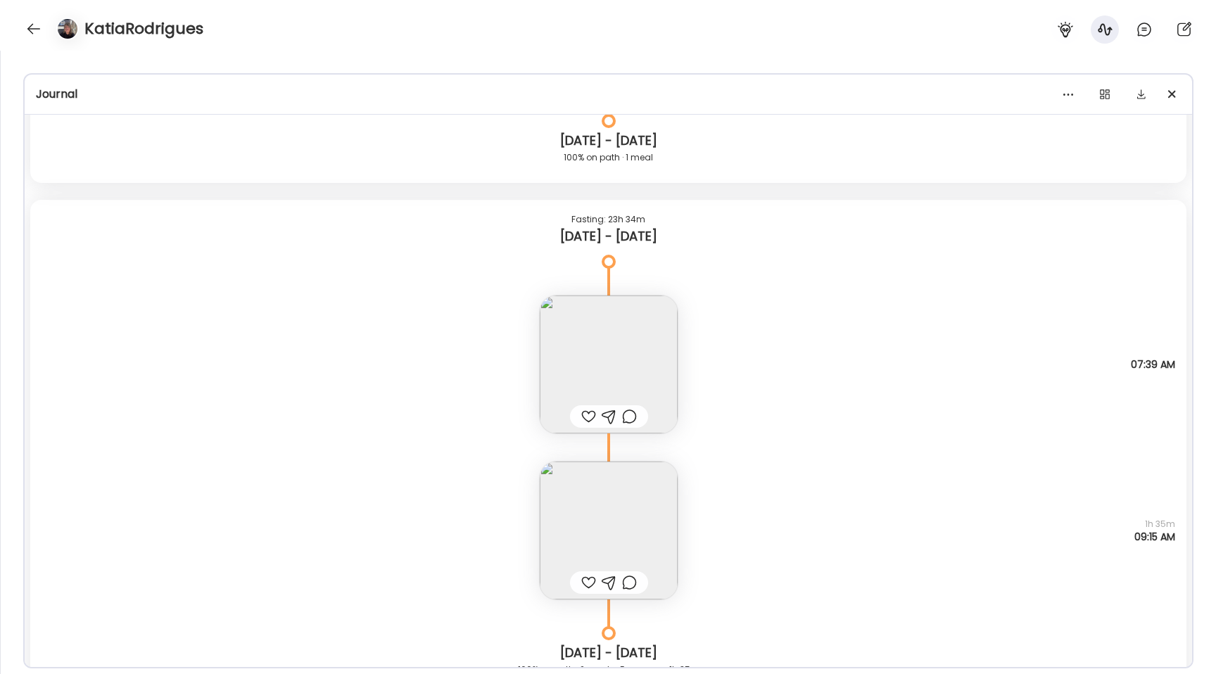
click at [588, 326] on img at bounding box center [609, 365] width 138 height 138
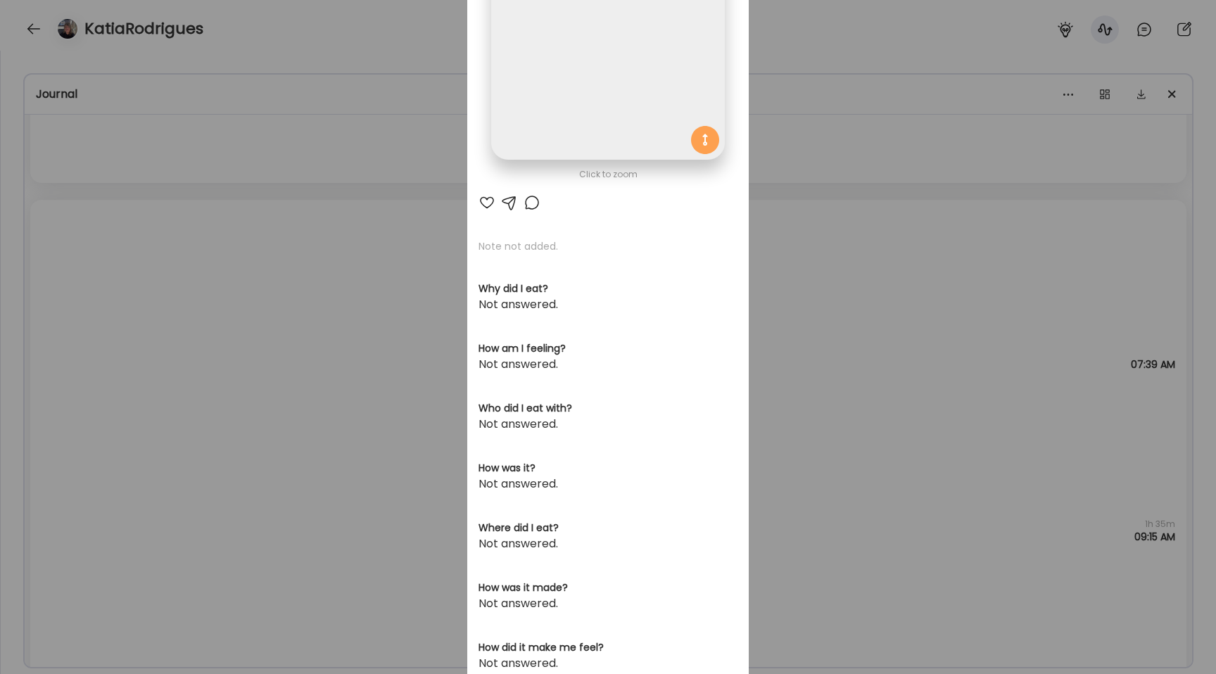
click at [537, 115] on img at bounding box center [607, 43] width 233 height 233
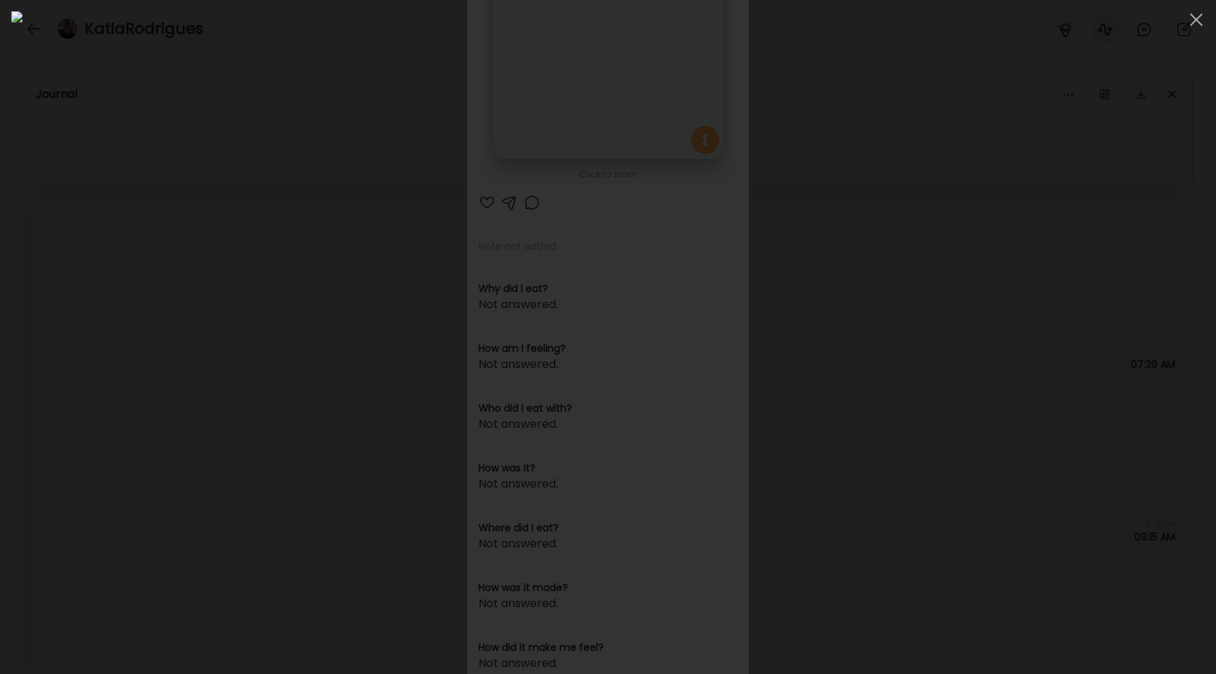
click at [156, 428] on div at bounding box center [608, 337] width 1194 height 652
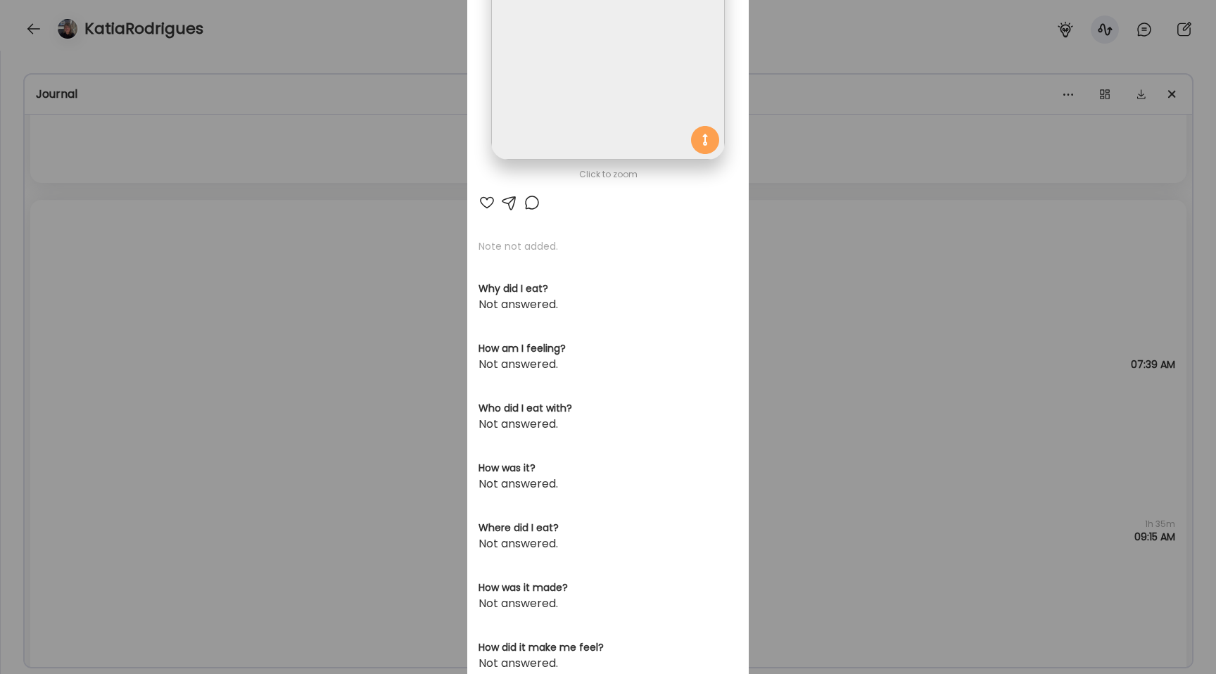
click at [156, 428] on div "Ate Coach Dashboard Wahoo! It’s official Take a moment to set up your Coach Pro…" at bounding box center [608, 337] width 1216 height 674
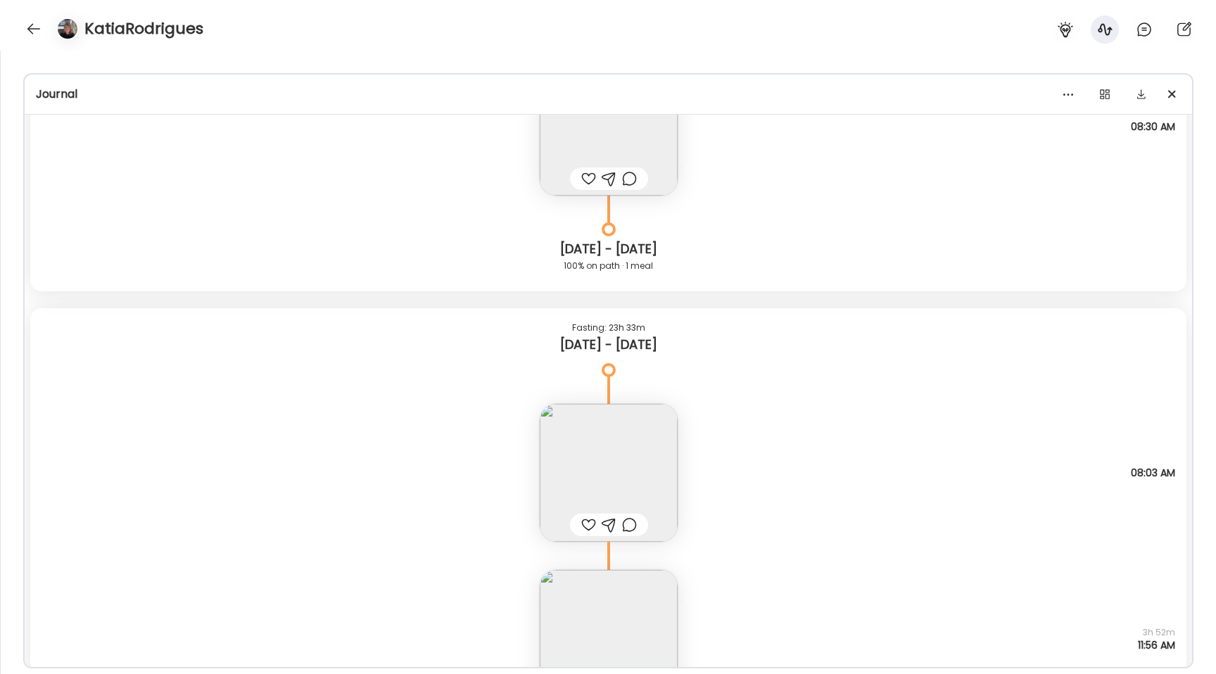
scroll to position [7435, 0]
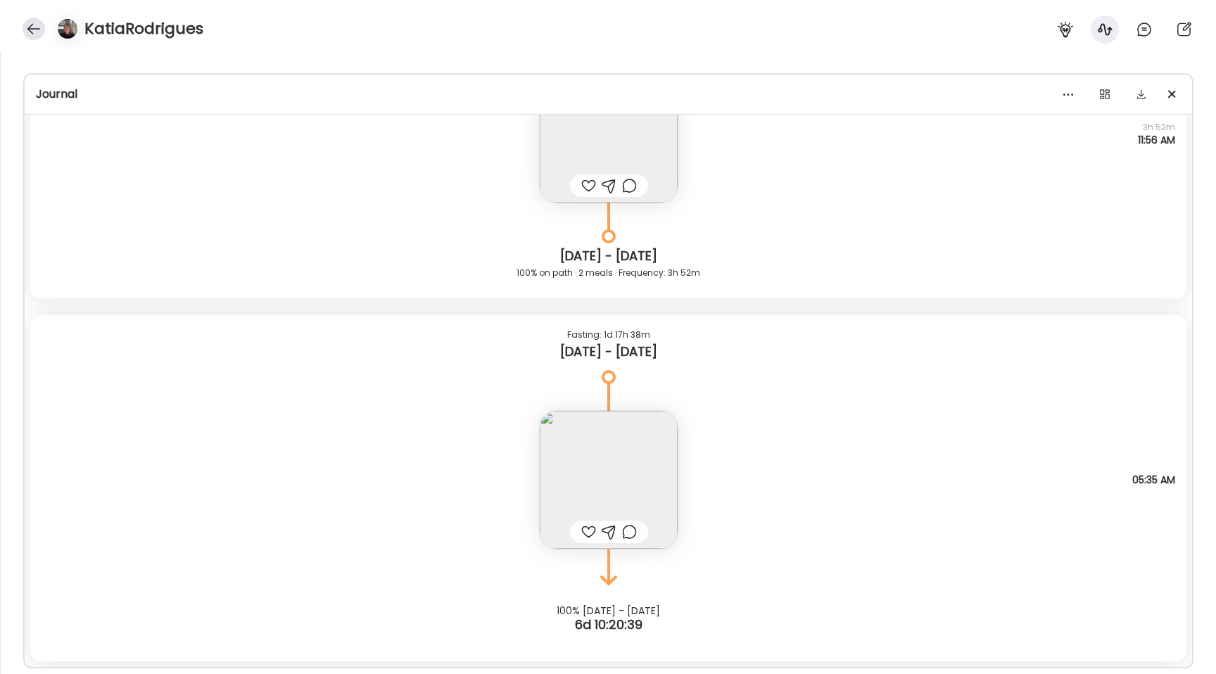
click at [34, 25] on div at bounding box center [34, 29] width 23 height 23
